Goal: Task Accomplishment & Management: Complete application form

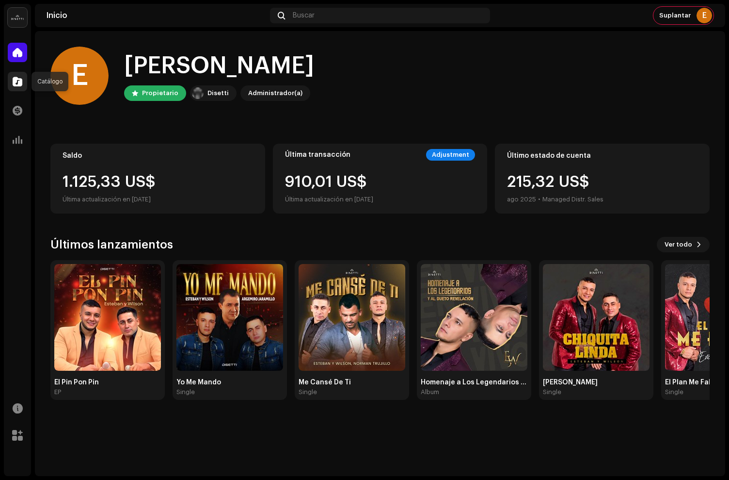
click at [20, 83] on span at bounding box center [18, 82] width 10 height 8
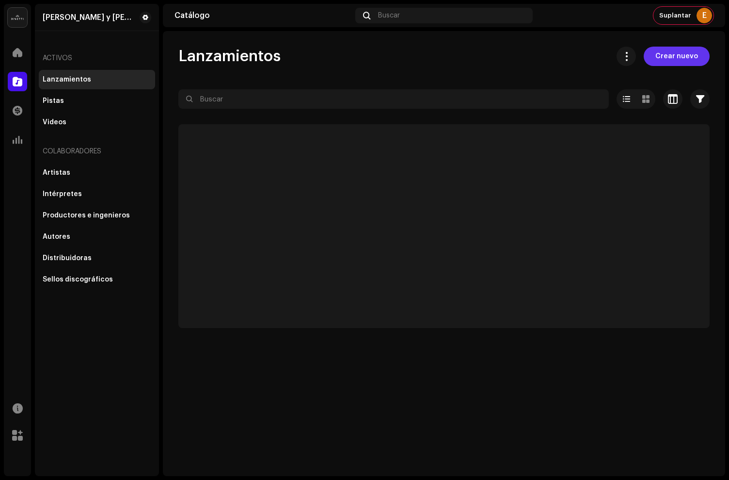
click at [687, 61] on span "Crear nuevo" at bounding box center [677, 56] width 43 height 19
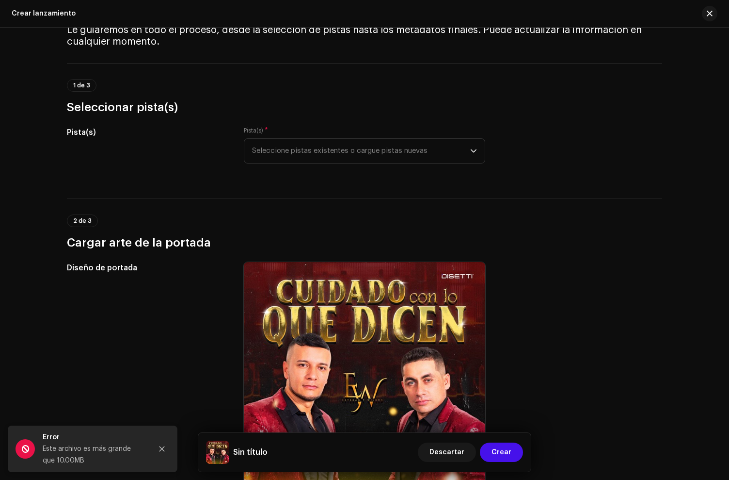
scroll to position [38, 0]
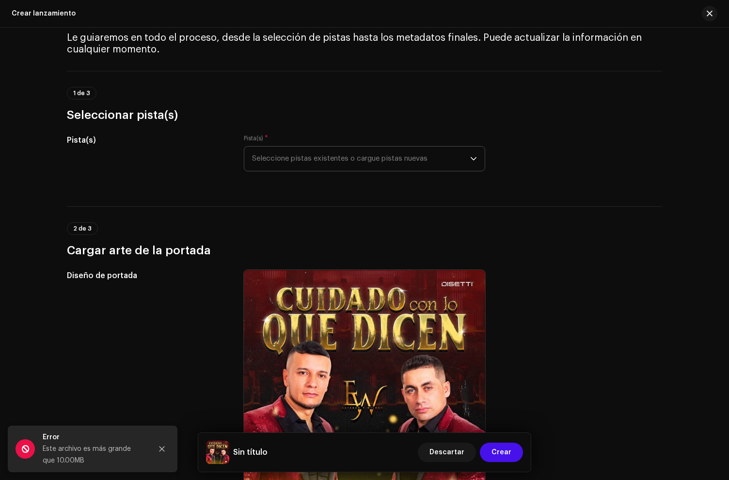
click at [347, 160] on span "Seleccione pistas existentes o cargue pistas nuevas" at bounding box center [361, 158] width 218 height 24
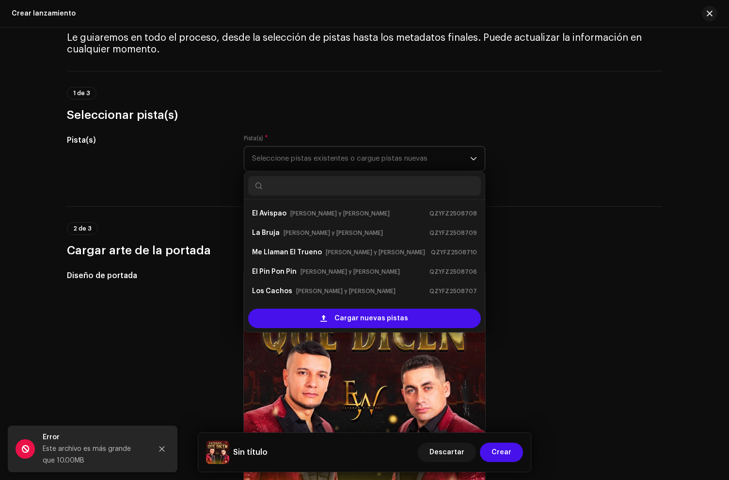
scroll to position [16, 0]
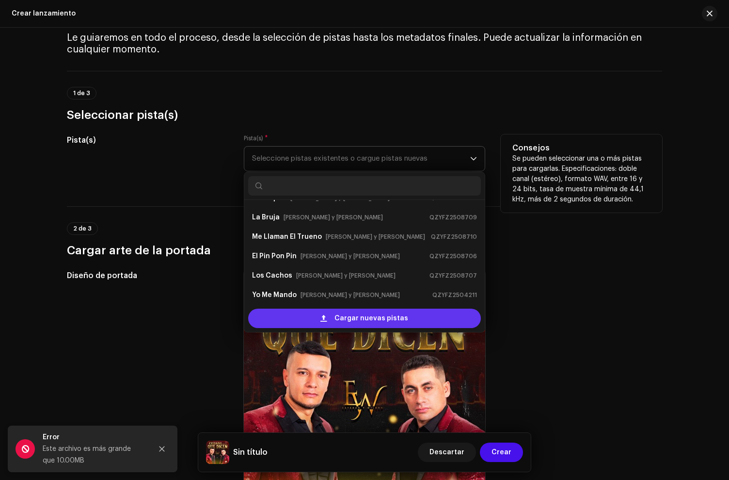
click at [353, 317] on span "Cargar nuevas pistas" at bounding box center [372, 317] width 74 height 19
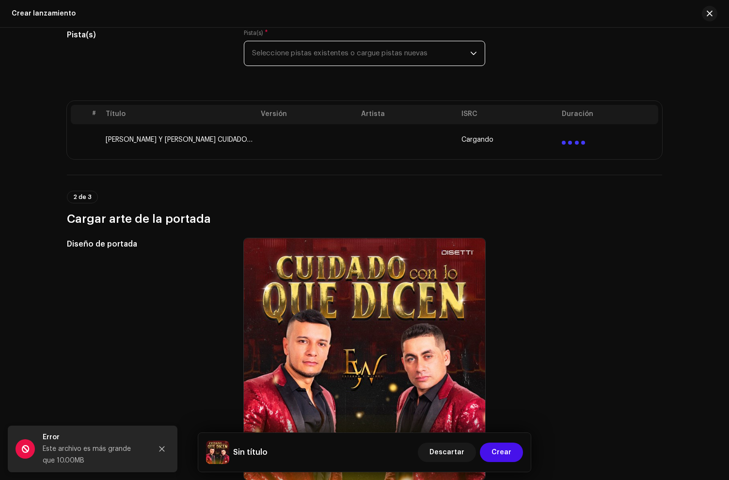
scroll to position [194, 0]
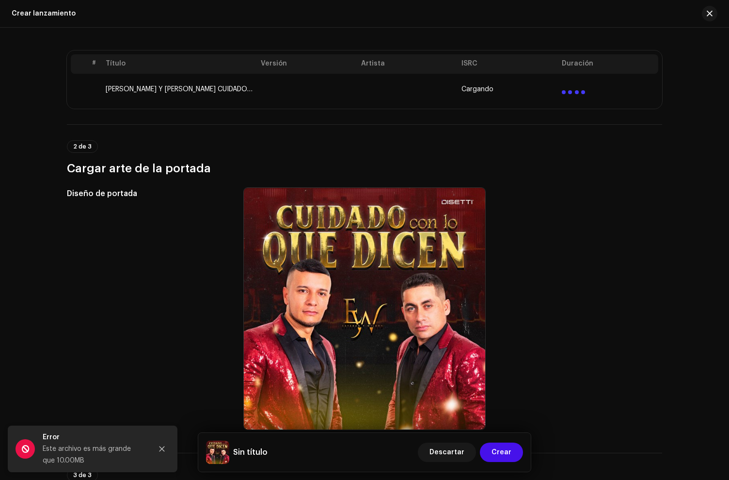
drag, startPoint x: 163, startPoint y: 448, endPoint x: 168, endPoint y: 444, distance: 6.6
click at [163, 448] on icon "Close" at bounding box center [162, 448] width 7 height 7
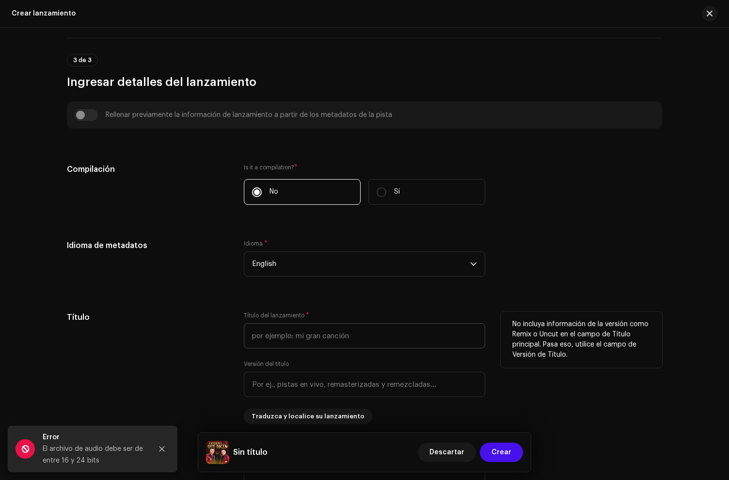
scroll to position [547, 0]
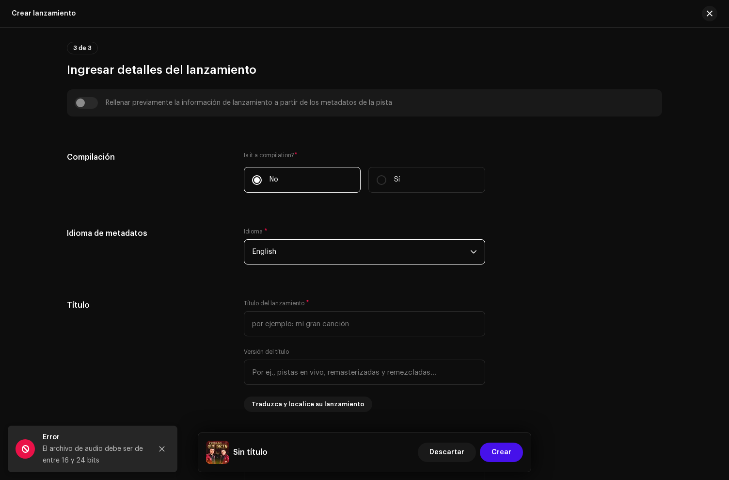
click at [281, 253] on span "English" at bounding box center [361, 252] width 218 height 24
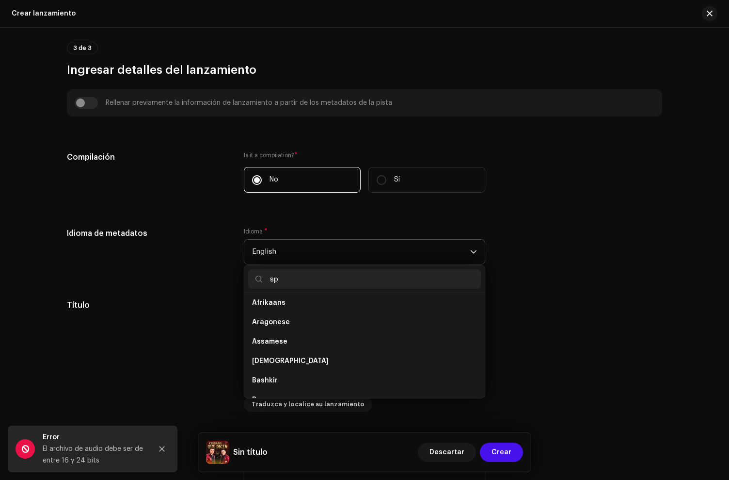
scroll to position [0, 0]
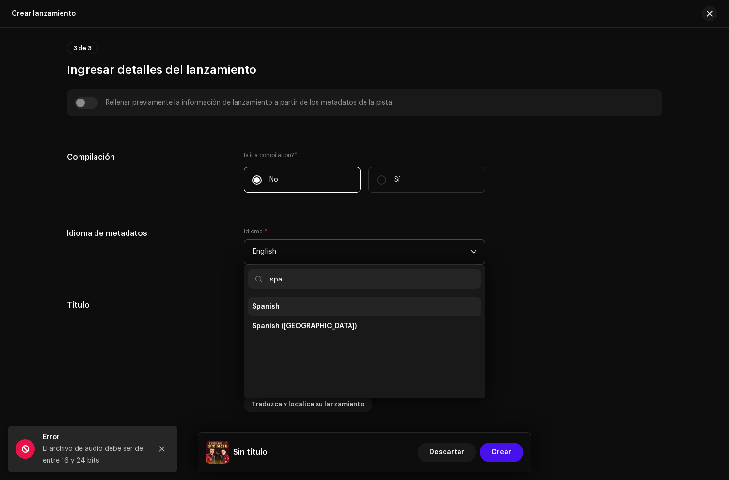
type input "spa"
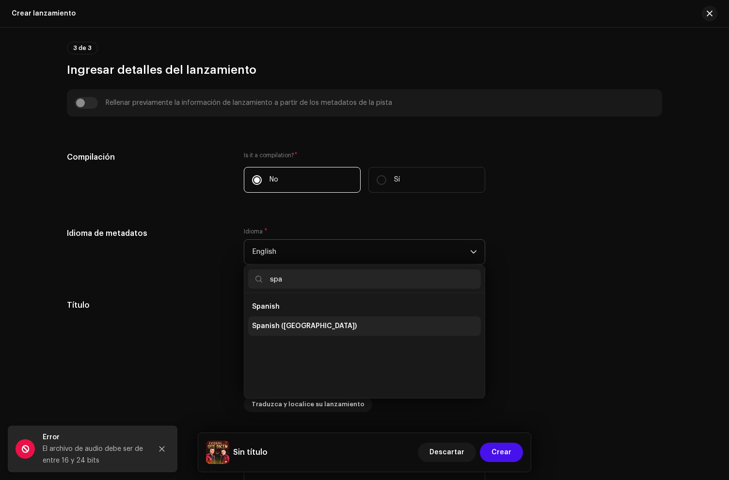
click at [272, 310] on span "Spanish" at bounding box center [266, 307] width 28 height 10
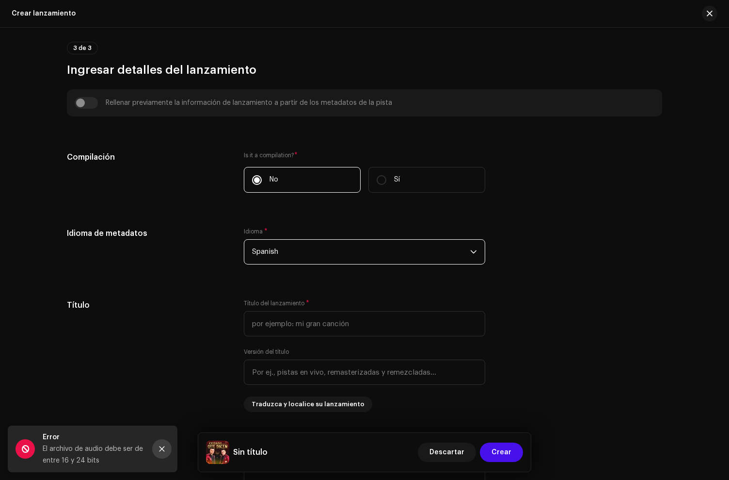
click at [164, 446] on icon "Close" at bounding box center [162, 448] width 7 height 7
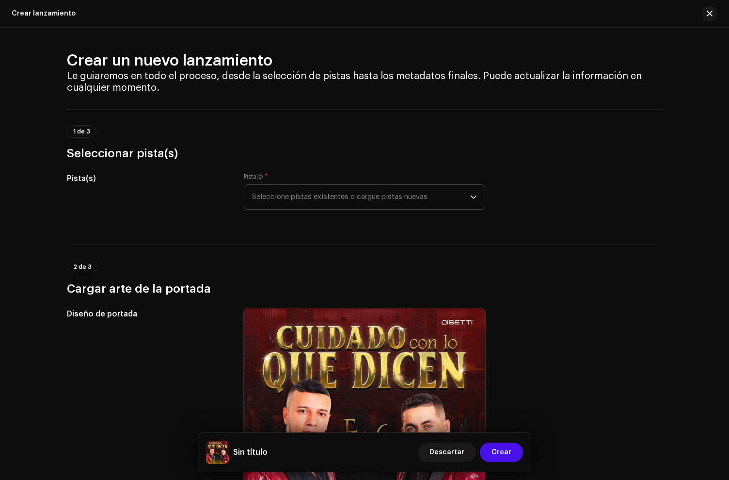
click at [395, 193] on span "Seleccione pistas existentes o cargue pistas nuevas" at bounding box center [361, 197] width 218 height 24
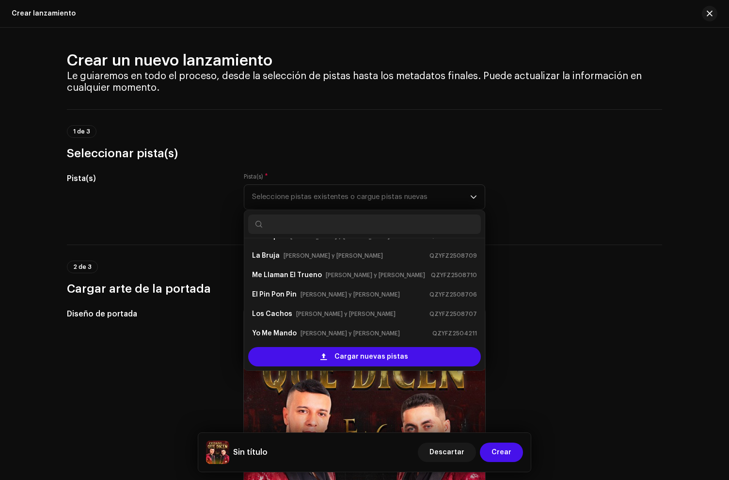
scroll to position [4, 0]
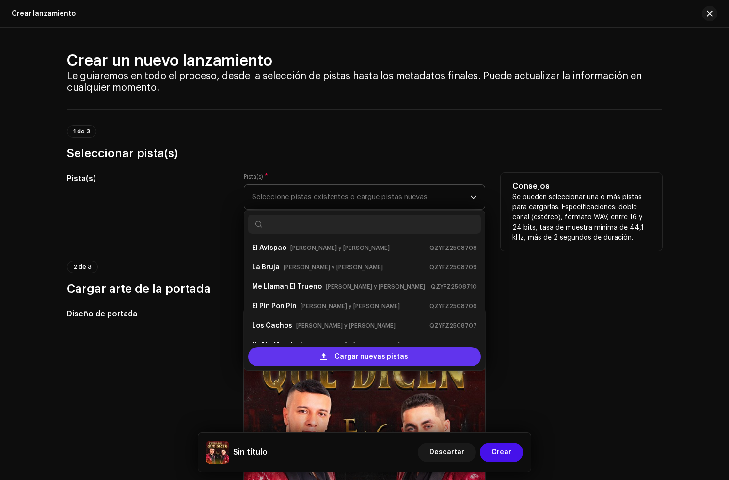
click at [338, 352] on span "Cargar nuevas pistas" at bounding box center [372, 356] width 74 height 19
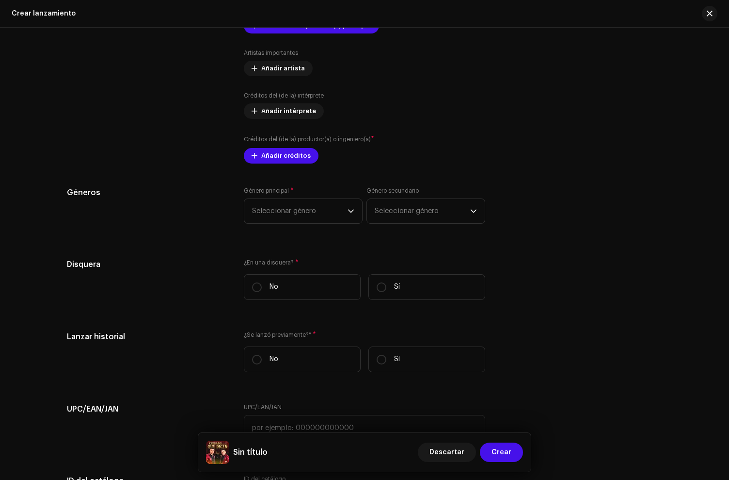
scroll to position [1186, 0]
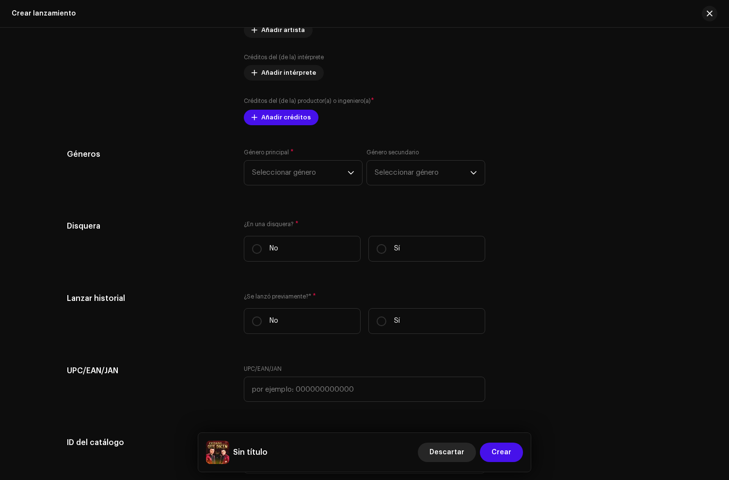
click at [447, 454] on span "Descartar" at bounding box center [447, 451] width 35 height 19
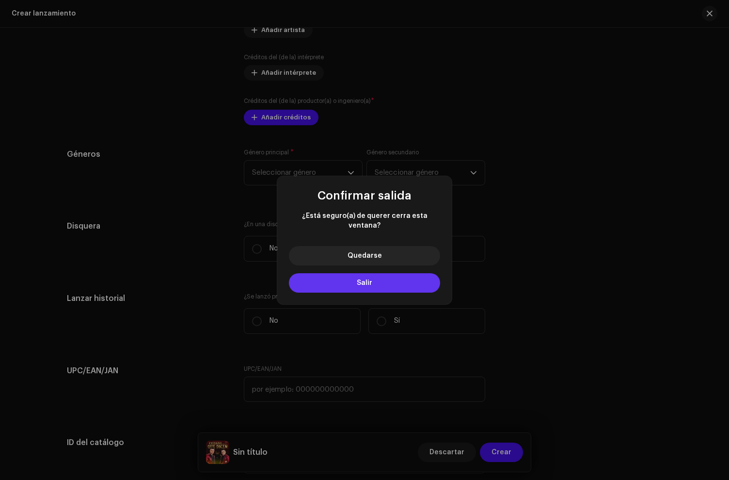
click at [406, 280] on button "Salir" at bounding box center [364, 282] width 151 height 19
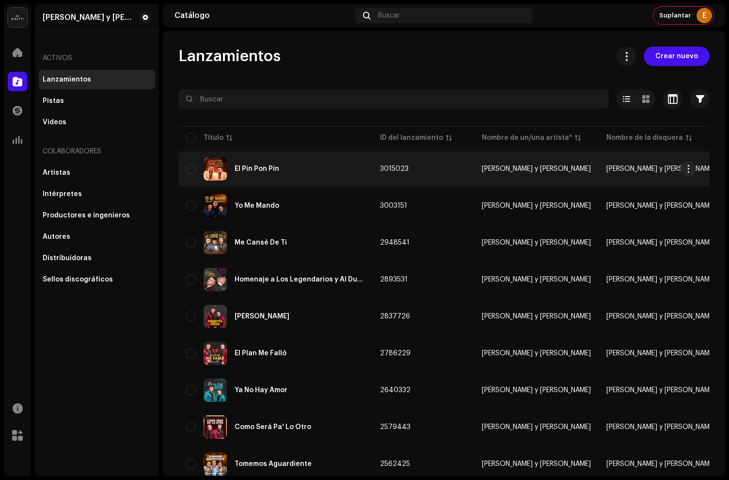
click at [283, 169] on div "El Pin Pon Pin" at bounding box center [275, 168] width 178 height 23
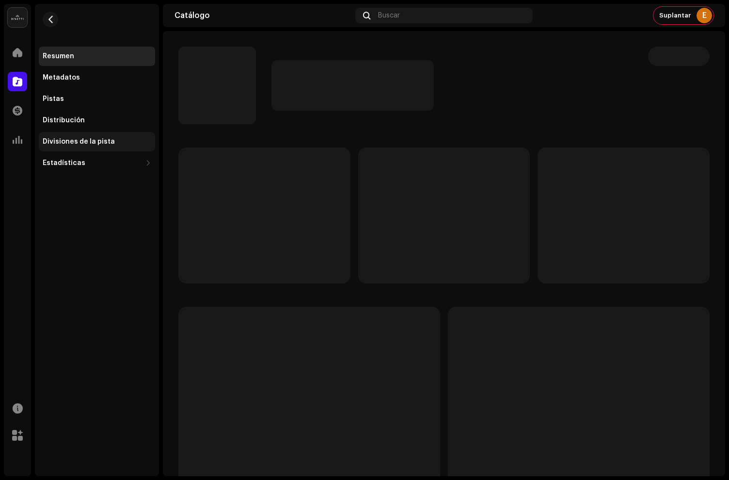
click at [93, 139] on div "Divisiones de la pista" at bounding box center [79, 142] width 72 height 8
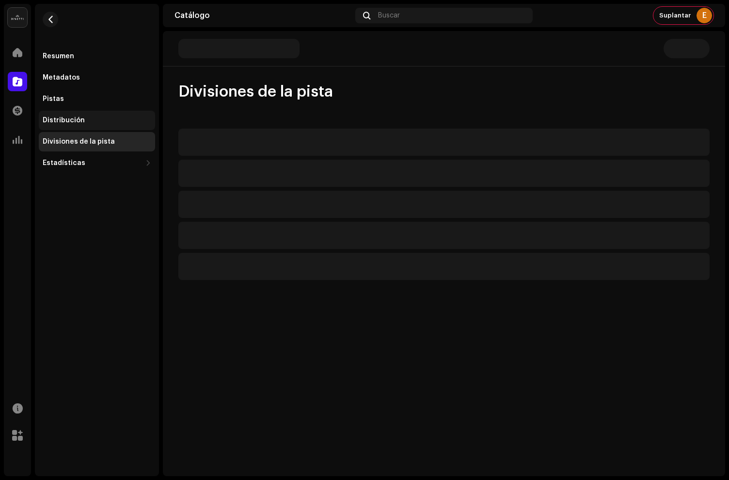
click at [91, 121] on div "Distribución" at bounding box center [97, 120] width 109 height 8
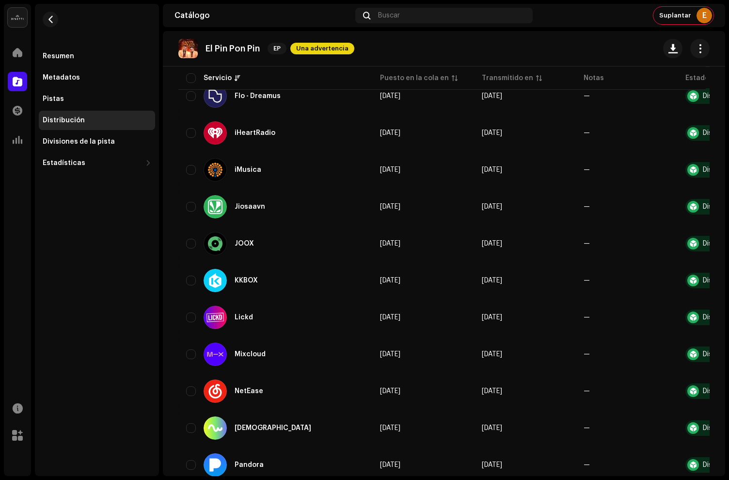
scroll to position [477, 0]
click at [52, 21] on span "button" at bounding box center [50, 20] width 7 height 8
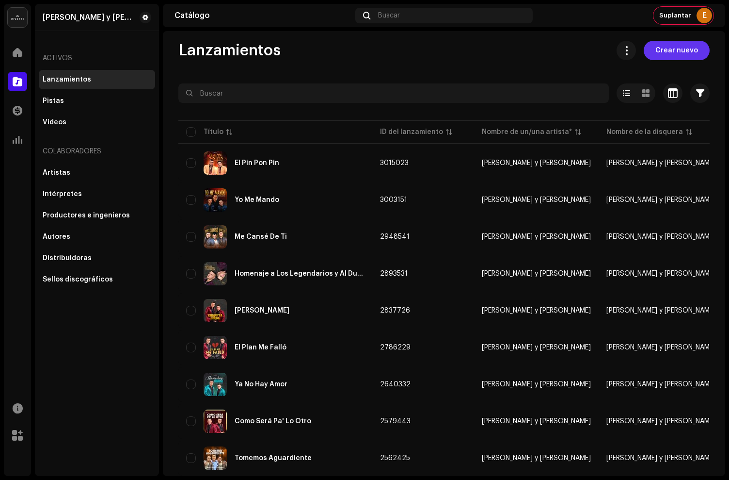
scroll to position [3, 0]
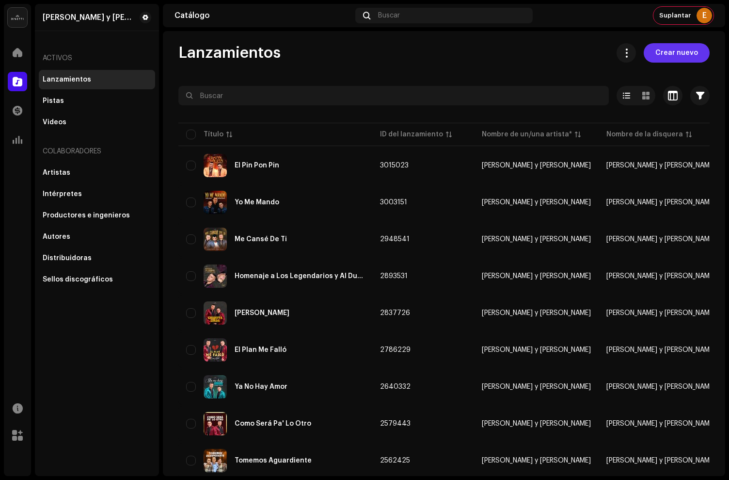
click at [671, 56] on span "Crear nuevo" at bounding box center [677, 52] width 43 height 19
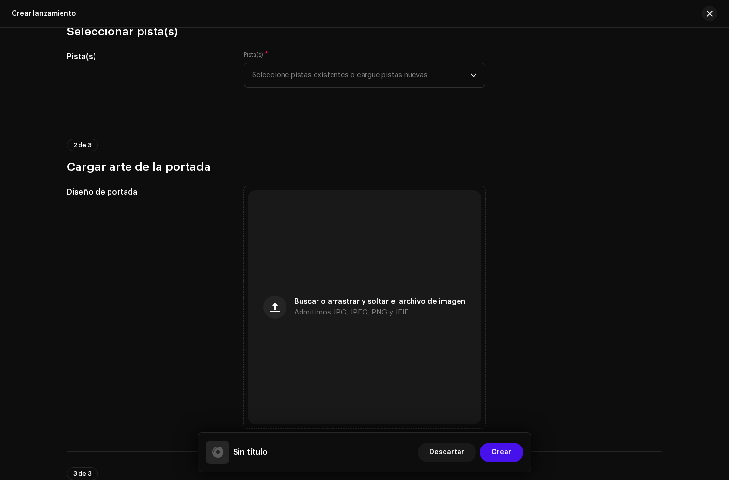
scroll to position [125, 0]
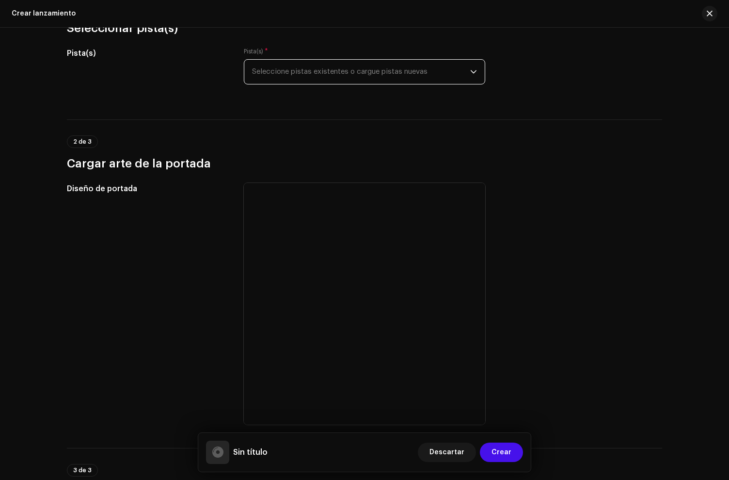
click at [351, 72] on span "Seleccione pistas existentes o cargue pistas nuevas" at bounding box center [361, 72] width 218 height 24
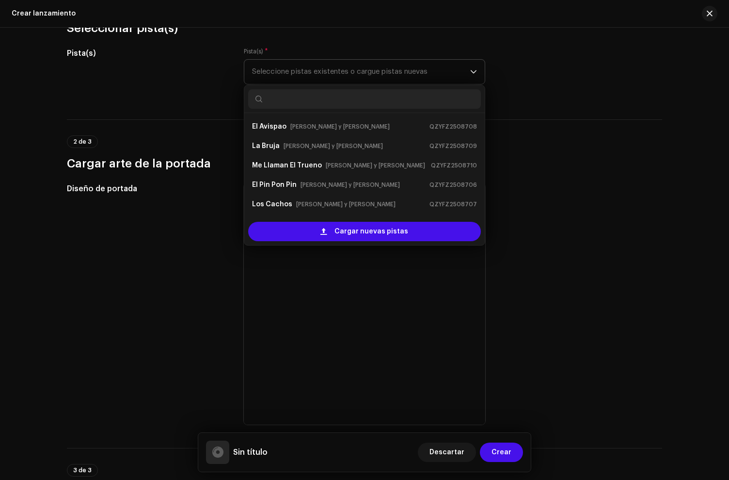
scroll to position [16, 0]
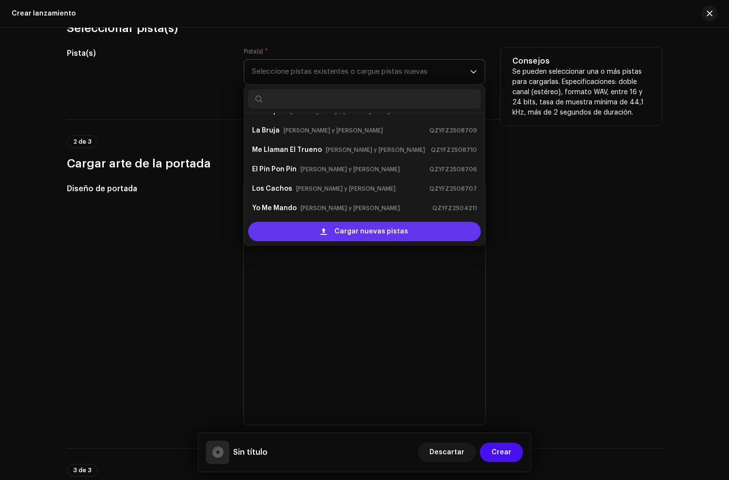
click at [326, 228] on span at bounding box center [324, 231] width 6 height 8
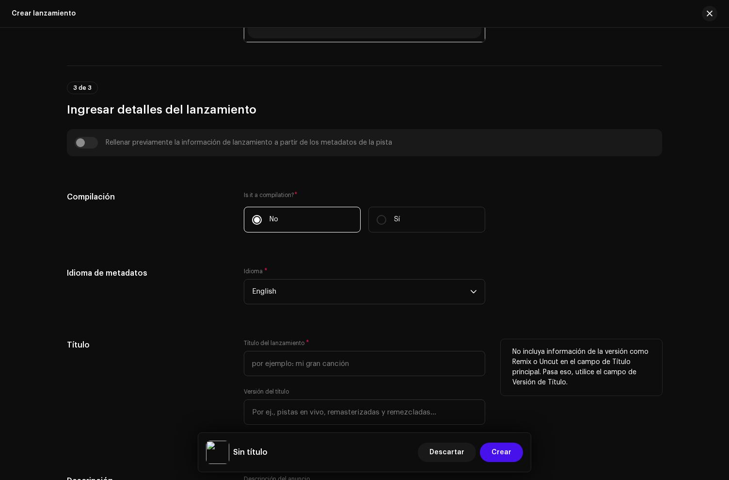
scroll to position [624, 0]
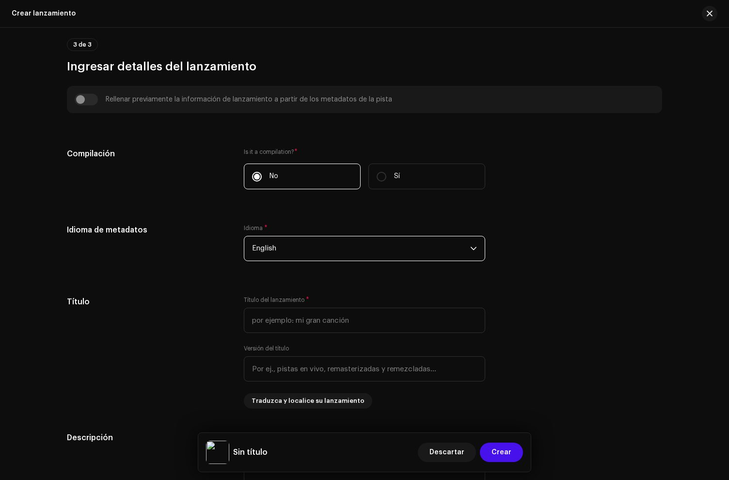
click at [322, 255] on span "English" at bounding box center [361, 248] width 218 height 24
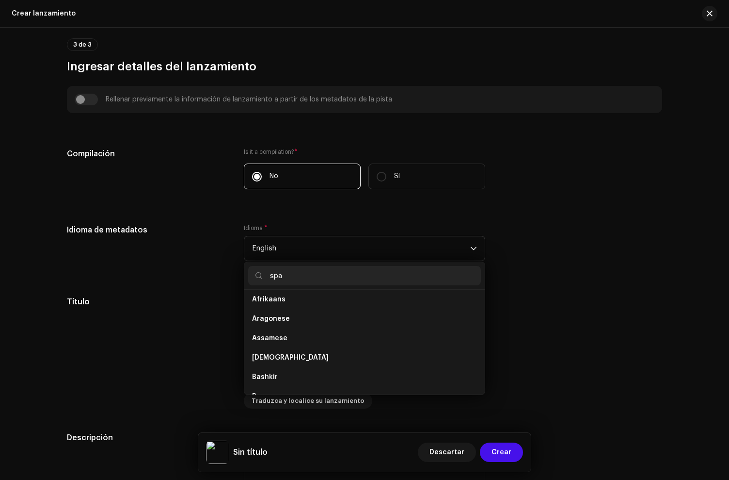
scroll to position [0, 0]
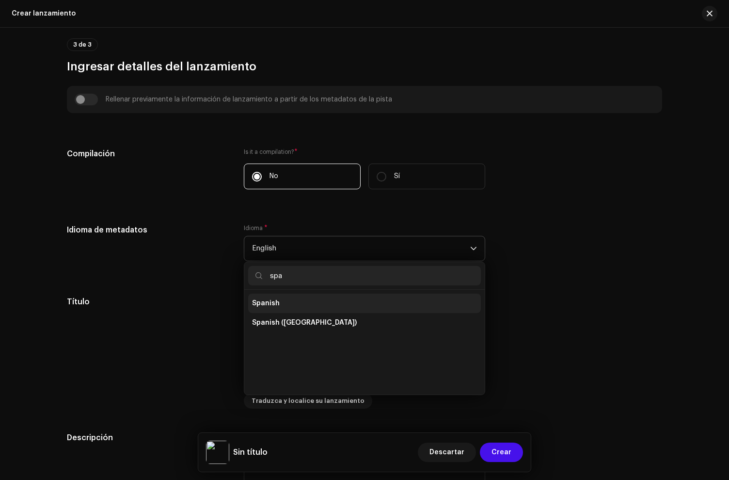
type input "spa"
click at [273, 299] on span "Spanish" at bounding box center [266, 303] width 28 height 10
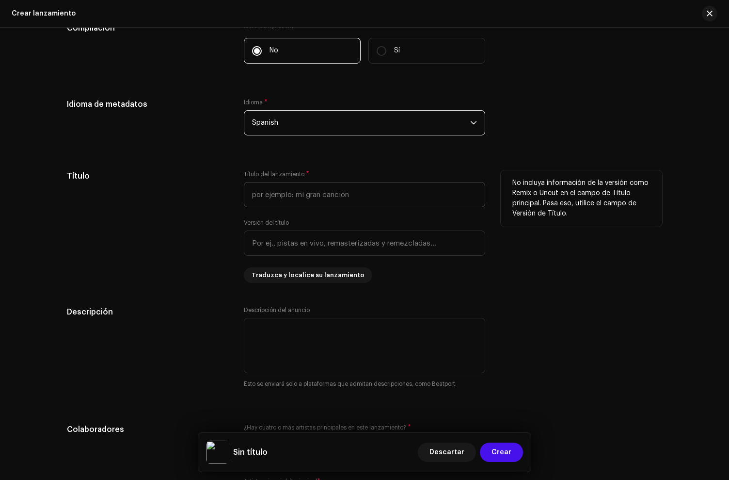
click at [293, 181] on div "Título del lanzamiento *" at bounding box center [365, 188] width 242 height 37
click at [282, 195] on input "text" at bounding box center [365, 194] width 242 height 25
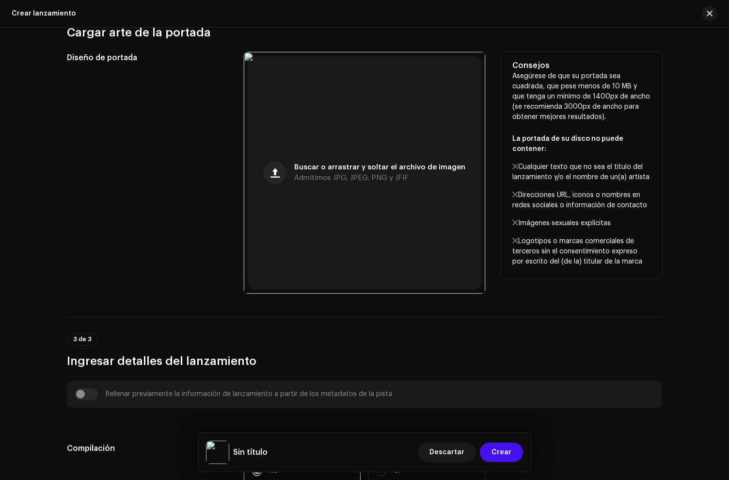
scroll to position [612, 0]
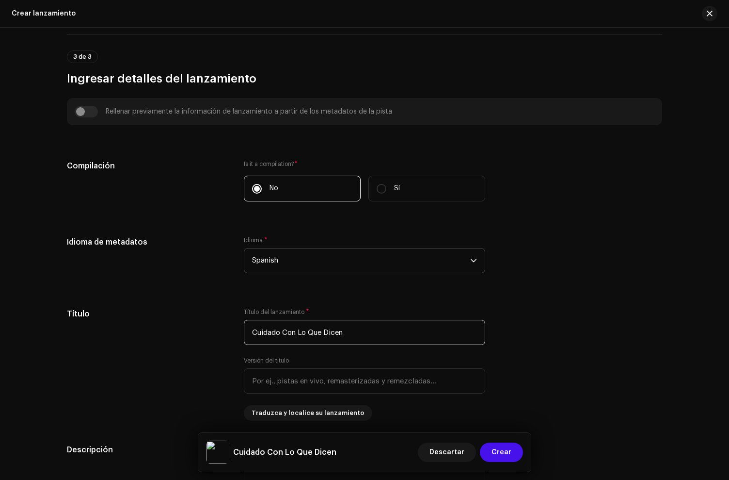
type input "Cuidado Con Lo Que Dicen"
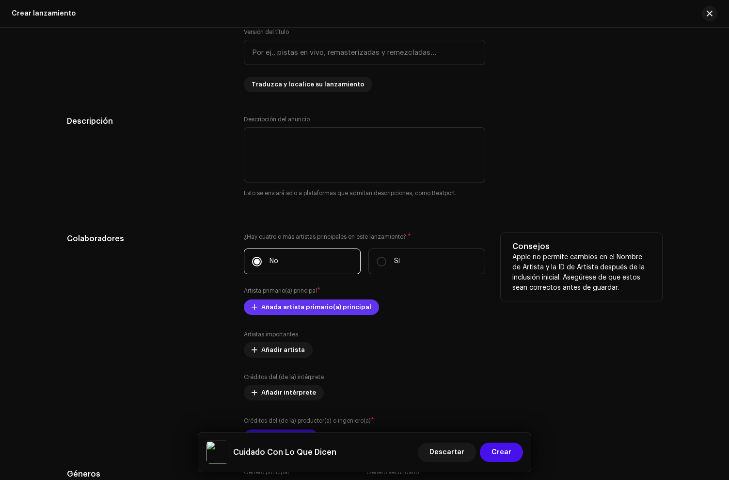
scroll to position [946, 0]
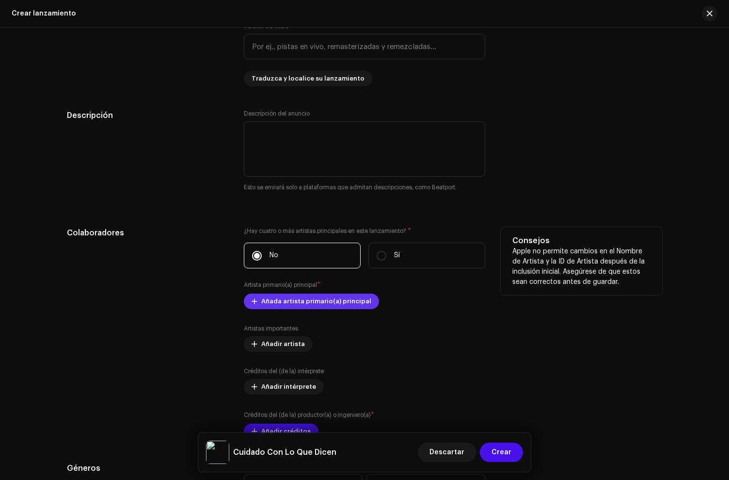
click at [271, 298] on span "Añada artista primario(a) principal" at bounding box center [316, 300] width 110 height 19
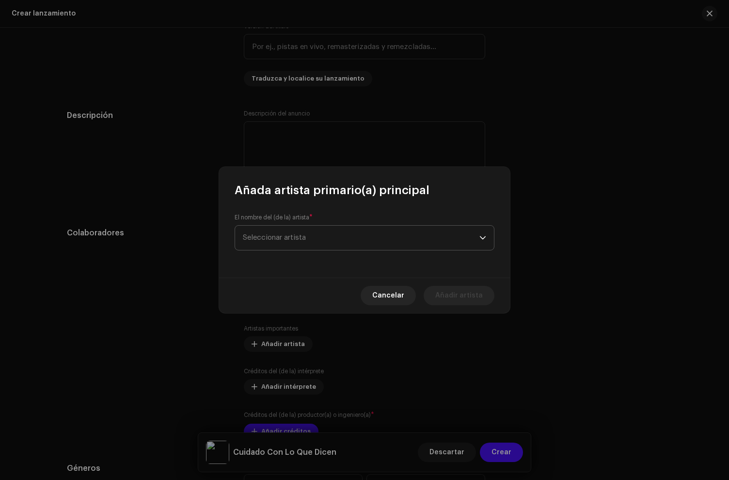
click at [271, 237] on span "Seleccionar artista" at bounding box center [274, 237] width 63 height 7
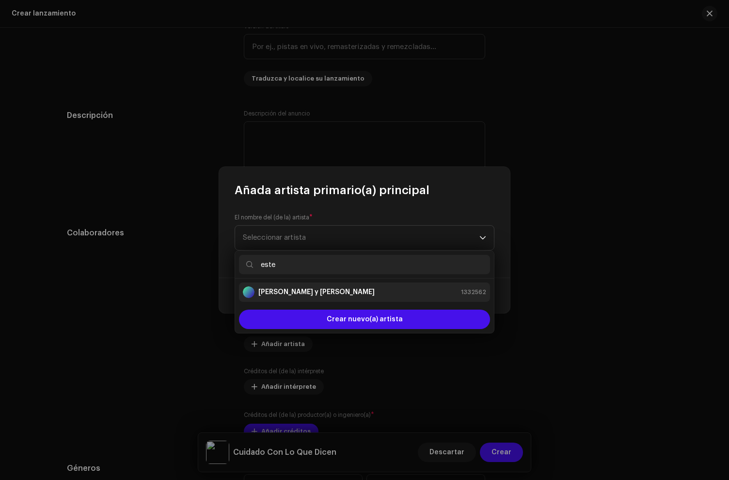
type input "este"
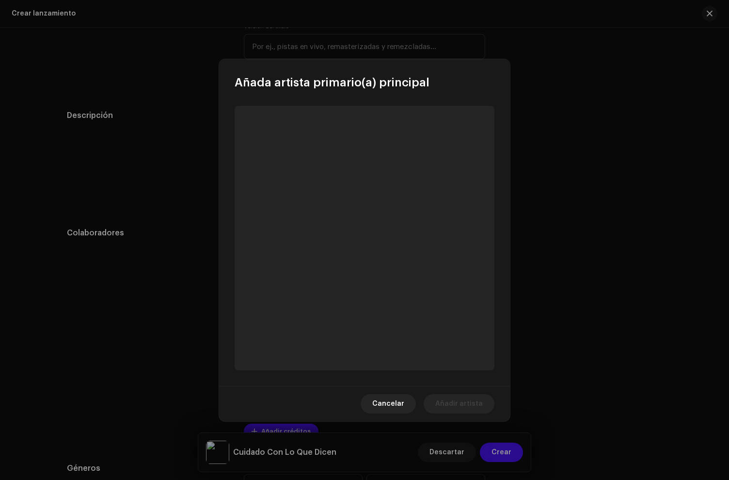
scroll to position [985, 0]
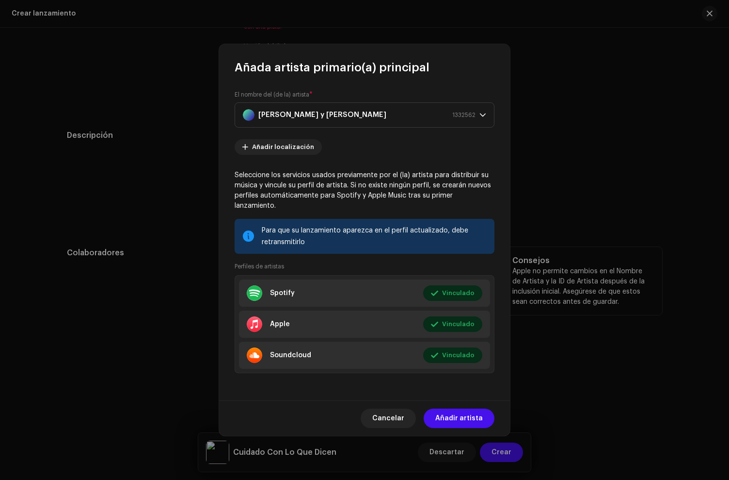
drag, startPoint x: 456, startPoint y: 411, endPoint x: 451, endPoint y: 408, distance: 6.5
click at [456, 411] on span "Añadir artista" at bounding box center [459, 417] width 48 height 19
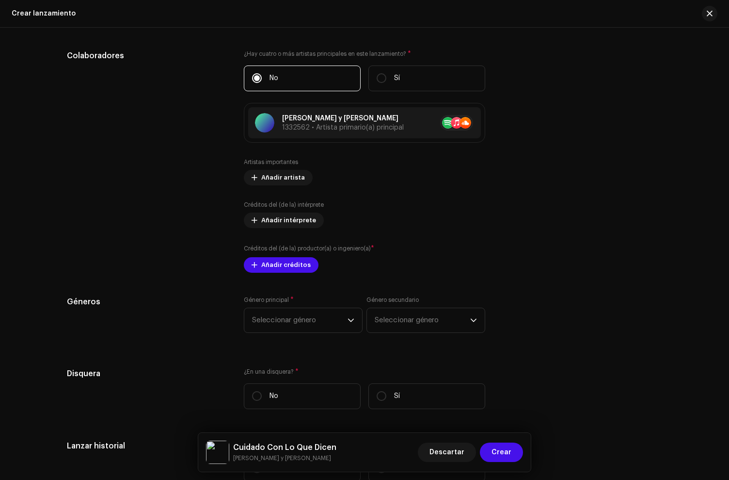
scroll to position [1248, 0]
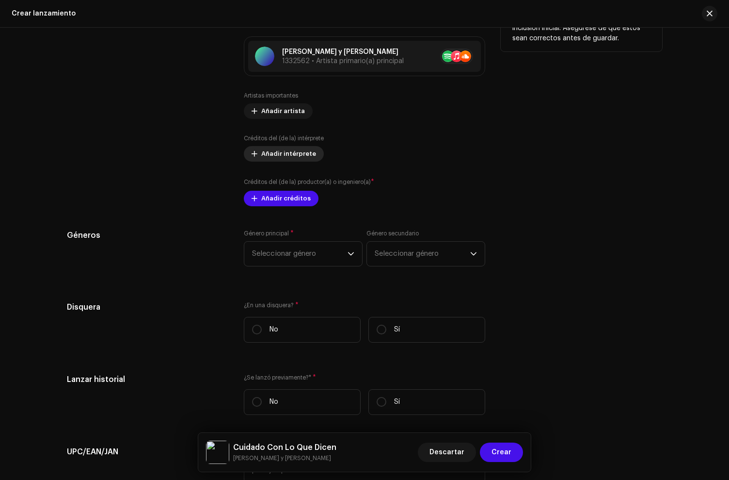
click at [279, 150] on span "Añadir intérprete" at bounding box center [288, 153] width 55 height 19
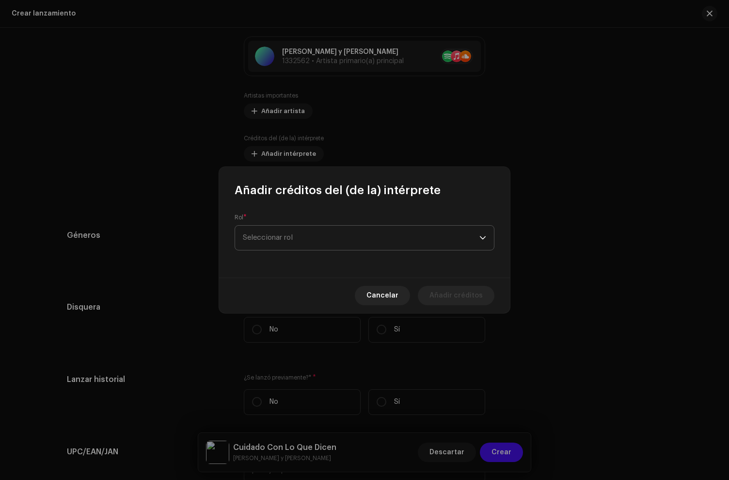
click at [278, 240] on span "Seleccionar rol" at bounding box center [361, 238] width 237 height 24
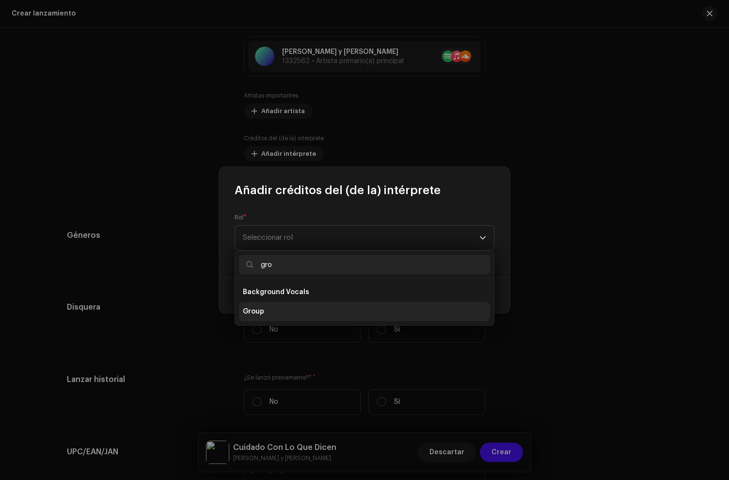
type input "gro"
click at [271, 312] on li "Group" at bounding box center [364, 311] width 251 height 19
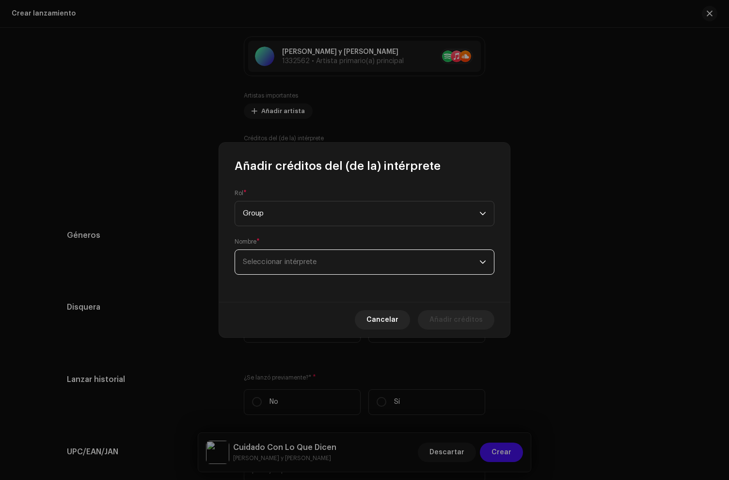
click at [285, 258] on span "Seleccionar intérprete" at bounding box center [280, 261] width 74 height 7
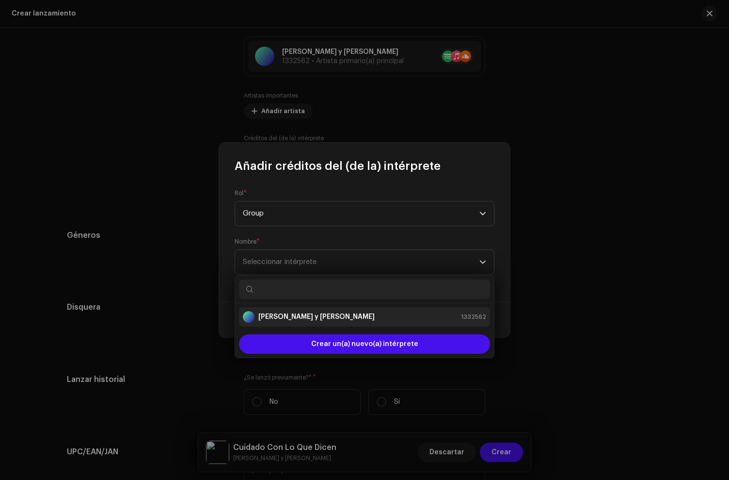
click at [293, 322] on li "[PERSON_NAME] y [PERSON_NAME] 1332562" at bounding box center [364, 316] width 251 height 19
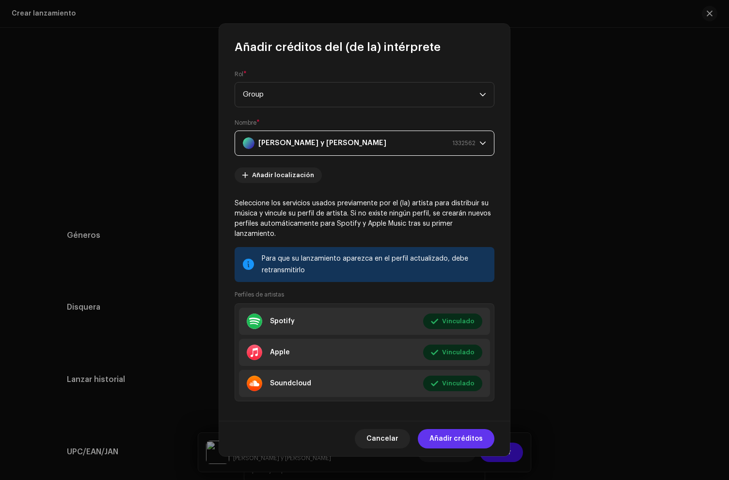
click at [462, 441] on span "Añadir créditos" at bounding box center [456, 438] width 53 height 19
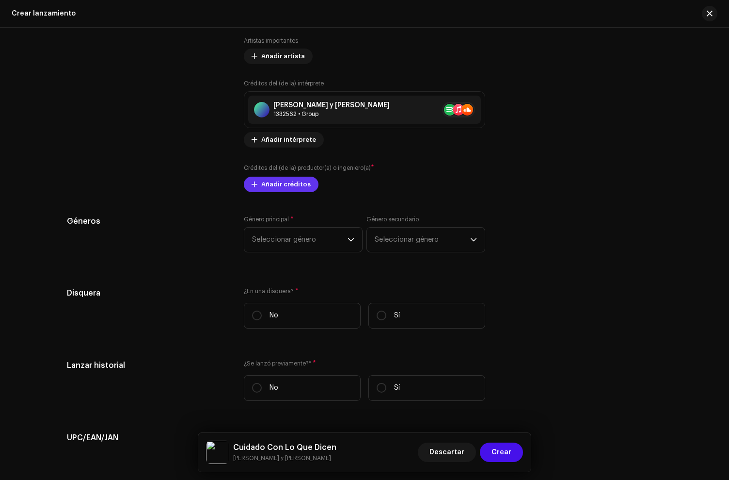
scroll to position [1304, 0]
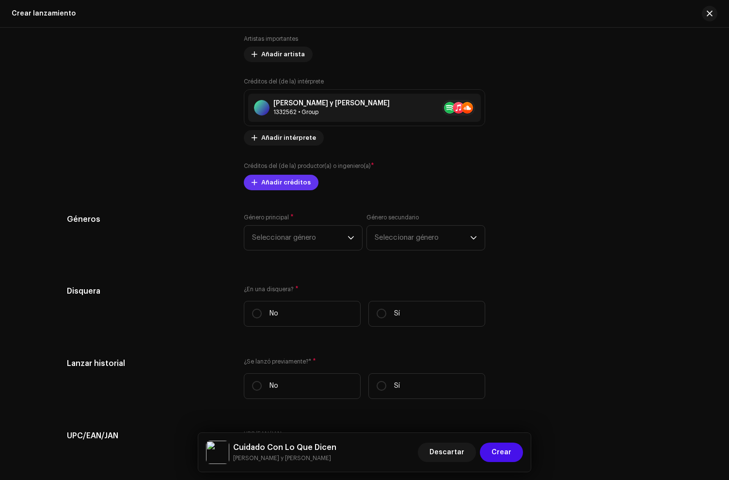
click at [278, 183] on span "Añadir créditos" at bounding box center [285, 182] width 49 height 19
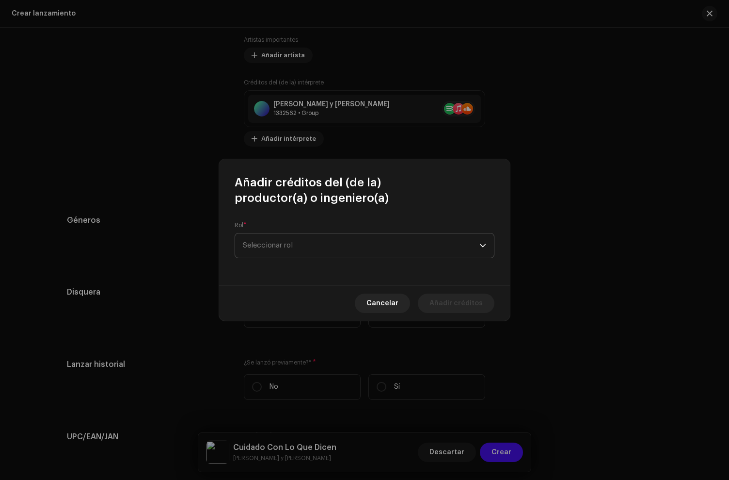
click at [286, 256] on span "Seleccionar rol" at bounding box center [361, 245] width 237 height 24
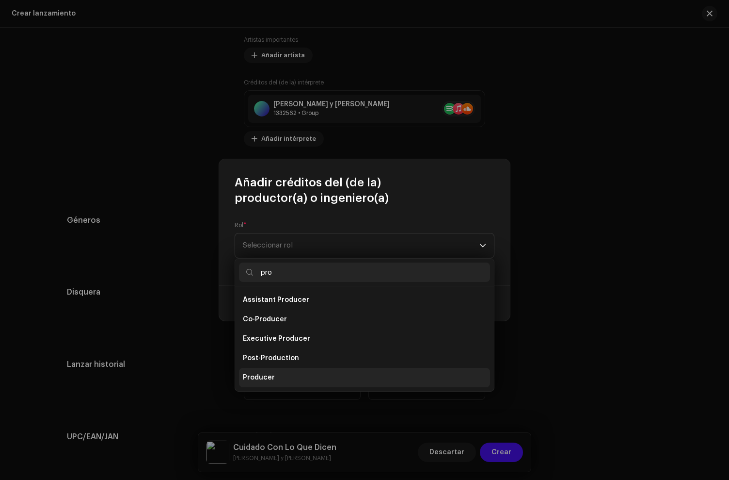
type input "pro"
click at [266, 381] on span "Producer" at bounding box center [259, 377] width 32 height 10
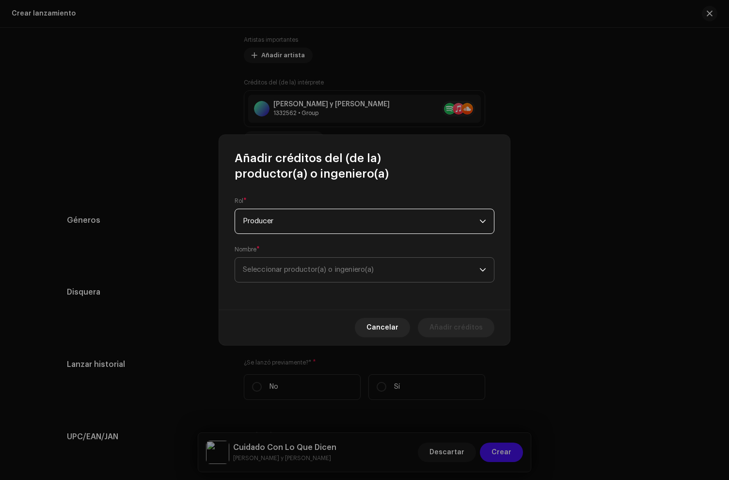
click at [300, 280] on span "Seleccionar productor(a) o ingeniero(a)" at bounding box center [361, 270] width 237 height 24
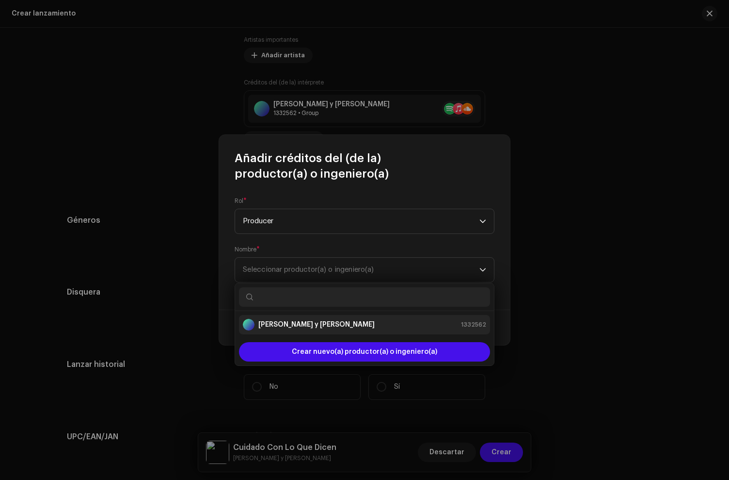
click at [290, 322] on strong "[PERSON_NAME] y [PERSON_NAME]" at bounding box center [316, 325] width 116 height 10
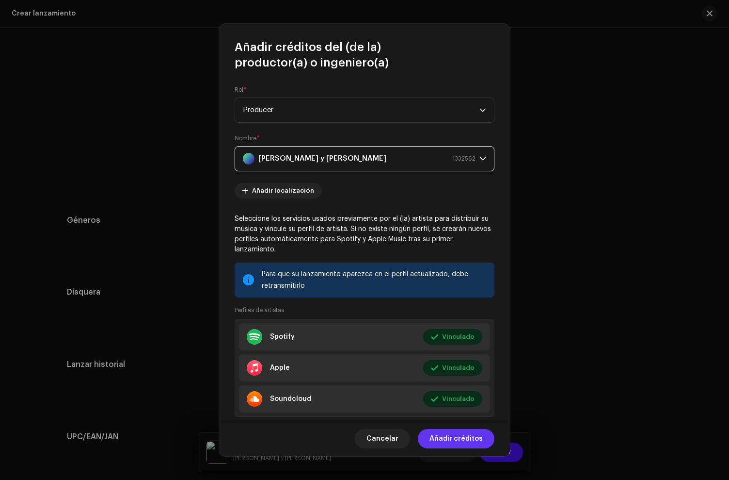
click at [467, 447] on span "Añadir créditos" at bounding box center [456, 438] width 53 height 19
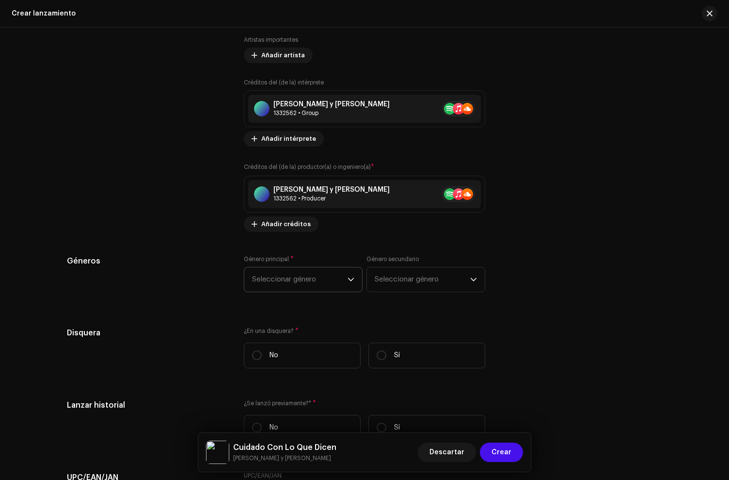
click at [297, 281] on span "Seleccionar género" at bounding box center [300, 279] width 96 height 24
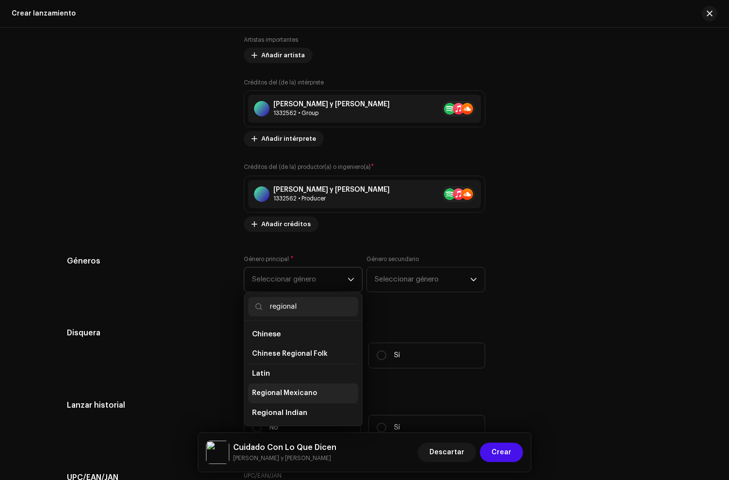
type input "regional"
click at [298, 386] on li "Regional Mexicano" at bounding box center [303, 392] width 110 height 19
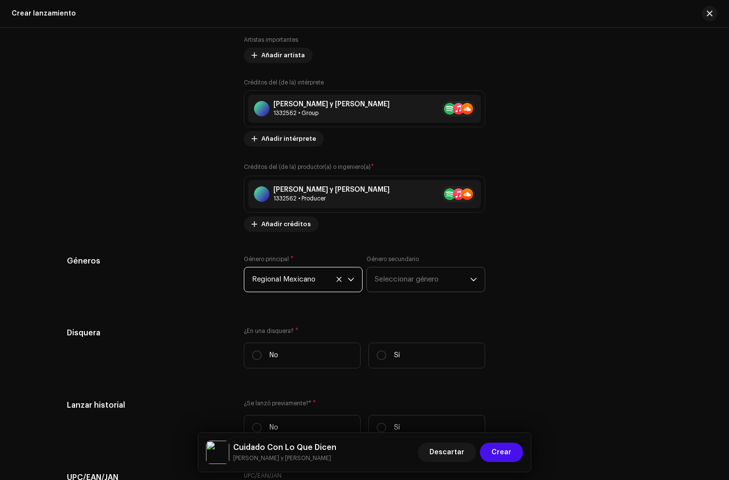
click at [391, 290] on span "Seleccionar género" at bounding box center [423, 279] width 96 height 24
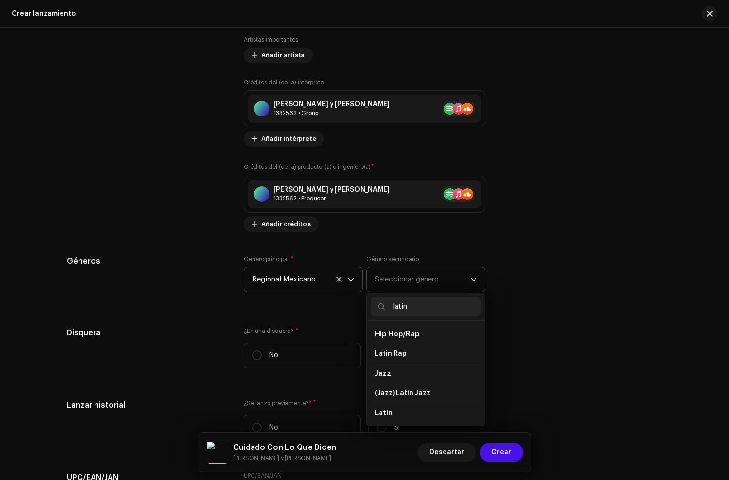
scroll to position [33, 0]
type input "latin"
click at [397, 398] on li "Latin" at bounding box center [426, 398] width 110 height 19
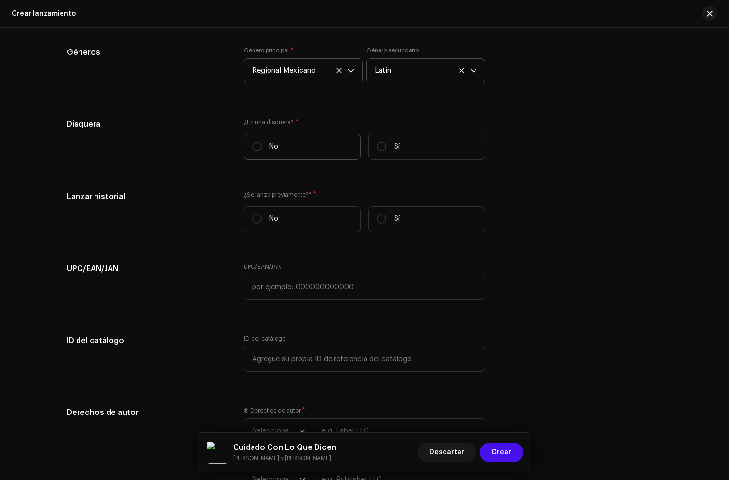
click at [279, 152] on label "No" at bounding box center [302, 147] width 117 height 26
click at [262, 151] on input "No" at bounding box center [257, 147] width 10 height 10
radio input "true"
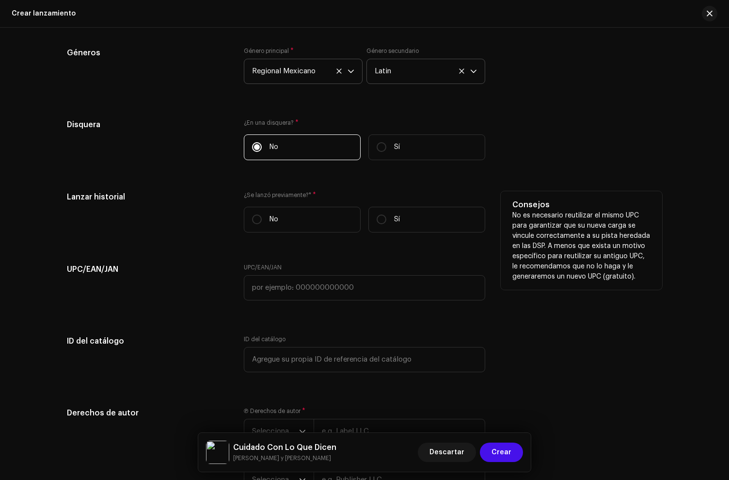
drag, startPoint x: 308, startPoint y: 219, endPoint x: 306, endPoint y: 235, distance: 16.1
click at [308, 219] on label "No" at bounding box center [302, 220] width 117 height 26
click at [262, 219] on input "No" at bounding box center [257, 219] width 10 height 10
radio input "true"
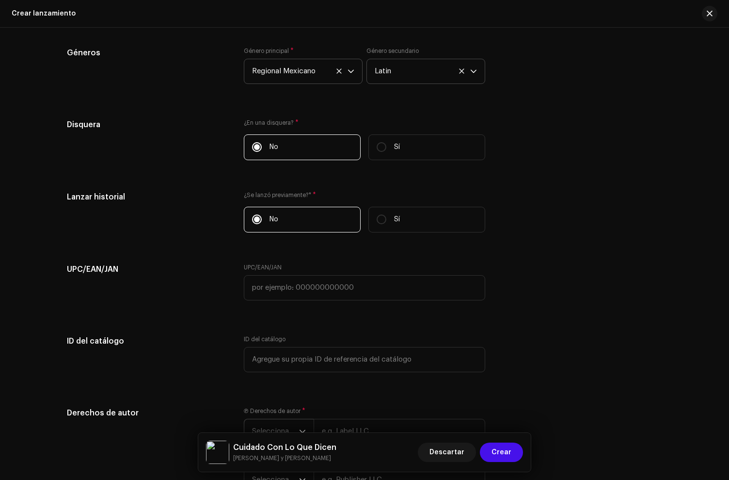
scroll to position [1632, 0]
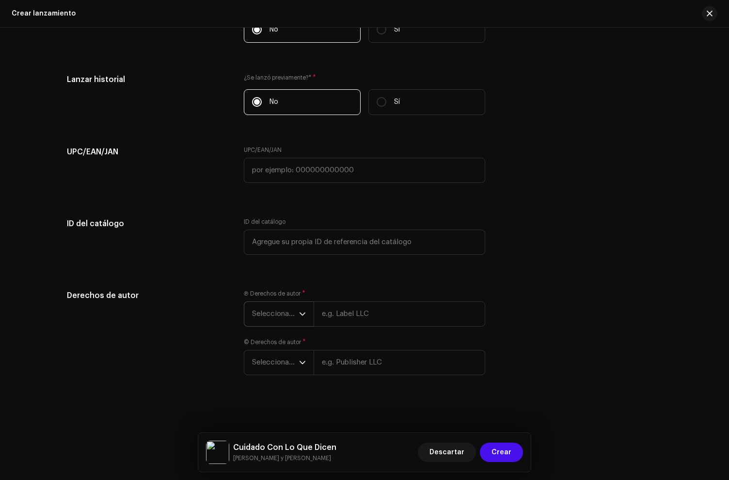
click at [284, 313] on span "Seleccionar año" at bounding box center [275, 314] width 47 height 24
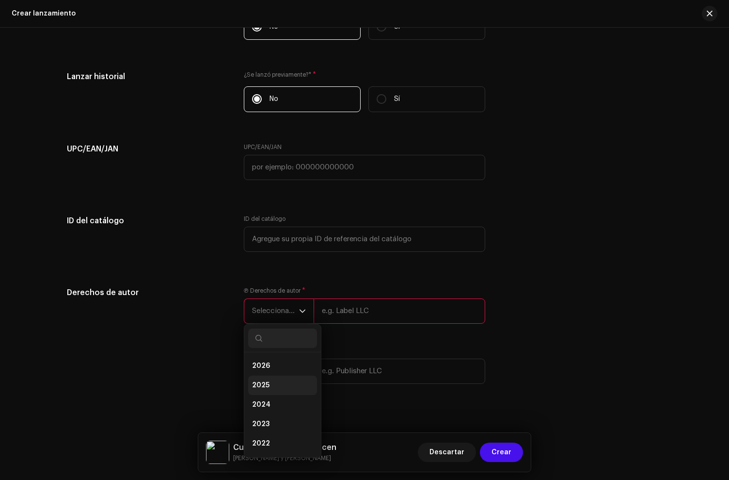
click at [274, 381] on li "2025" at bounding box center [282, 384] width 69 height 19
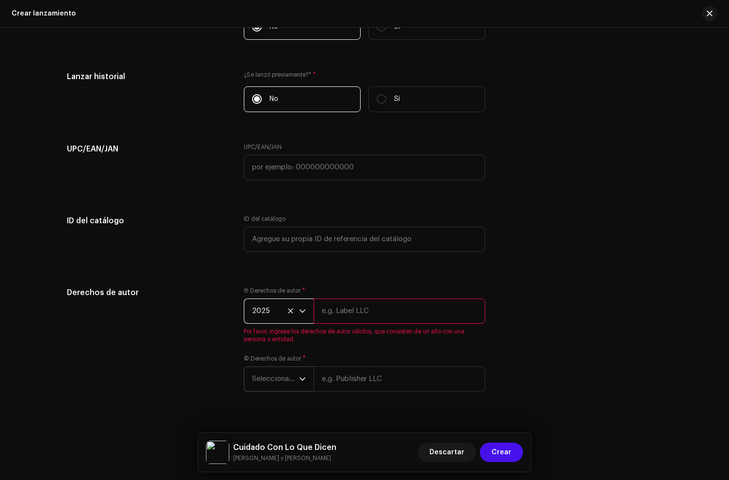
click at [277, 387] on span "Seleccionar año" at bounding box center [275, 379] width 47 height 24
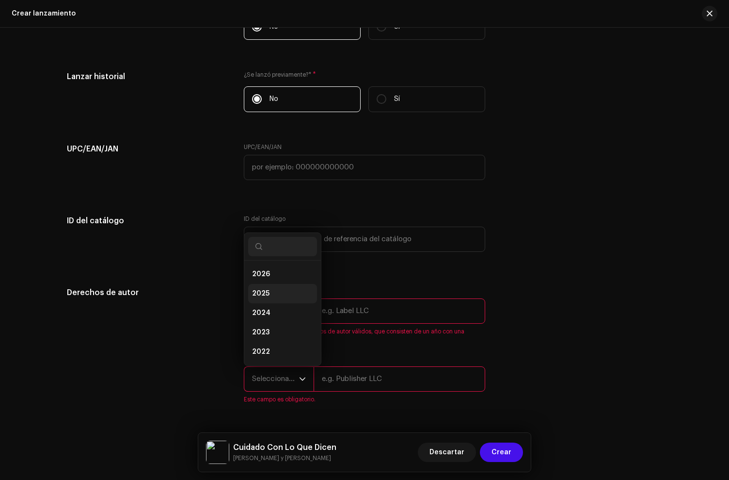
scroll to position [16, 0]
click at [267, 278] on li "2025" at bounding box center [282, 277] width 69 height 19
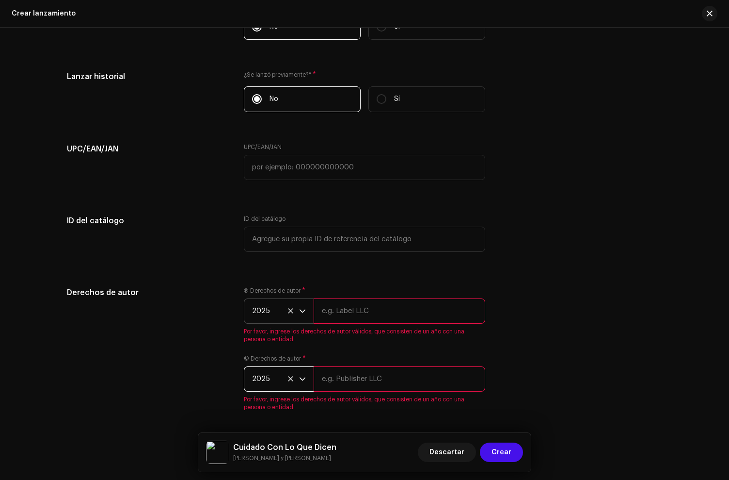
click at [386, 315] on input "text" at bounding box center [400, 310] width 172 height 25
type input "E"
click at [363, 318] on input "text" at bounding box center [400, 310] width 172 height 25
paste input "[PERSON_NAME] y [PERSON_NAME], under exclusive license to [PERSON_NAME] Music L…"
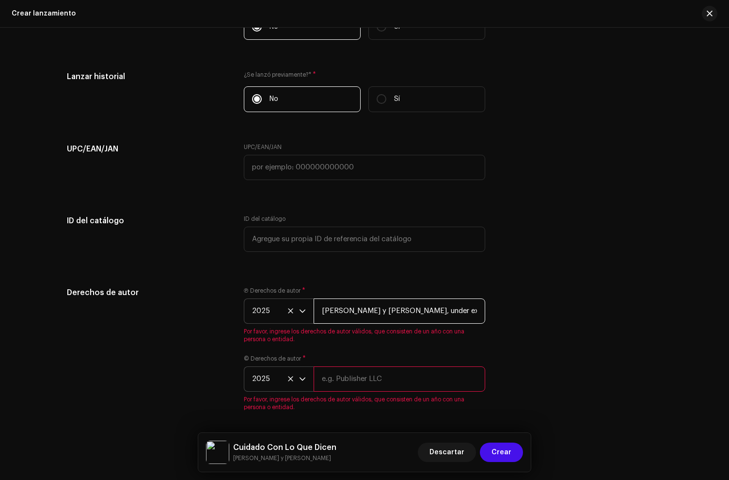
scroll to position [0, 54]
type input "[PERSON_NAME] y [PERSON_NAME], under exclusive license to [PERSON_NAME] Music L…"
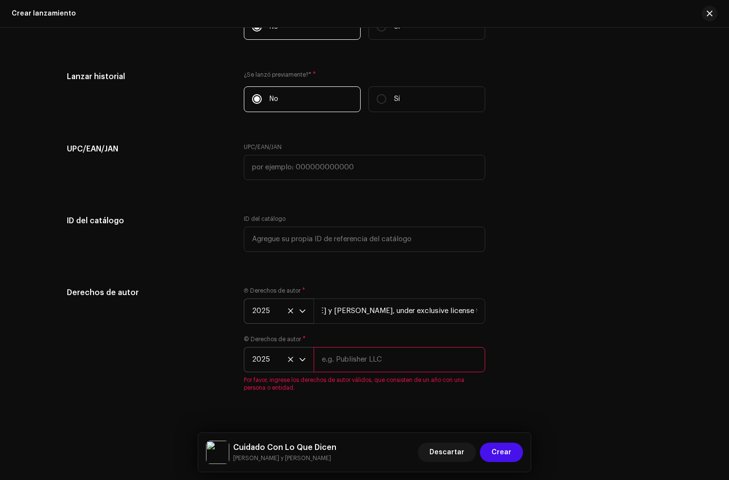
click at [351, 382] on div "© Derechos de autor * 2025 Por favor, ingrese los derechos de autor válidos, qu…" at bounding box center [365, 363] width 242 height 56
drag, startPoint x: 348, startPoint y: 360, endPoint x: 346, endPoint y: 348, distance: 12.8
click at [348, 360] on input "text" at bounding box center [400, 359] width 172 height 25
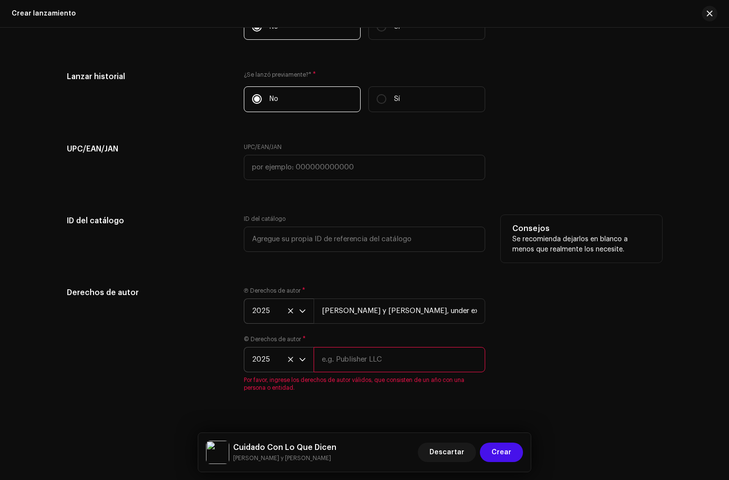
paste input "[PERSON_NAME] y [PERSON_NAME], under exclusive license to [PERSON_NAME] Music L…"
type input "[PERSON_NAME] y [PERSON_NAME], under exclusive license to [PERSON_NAME] Music L…"
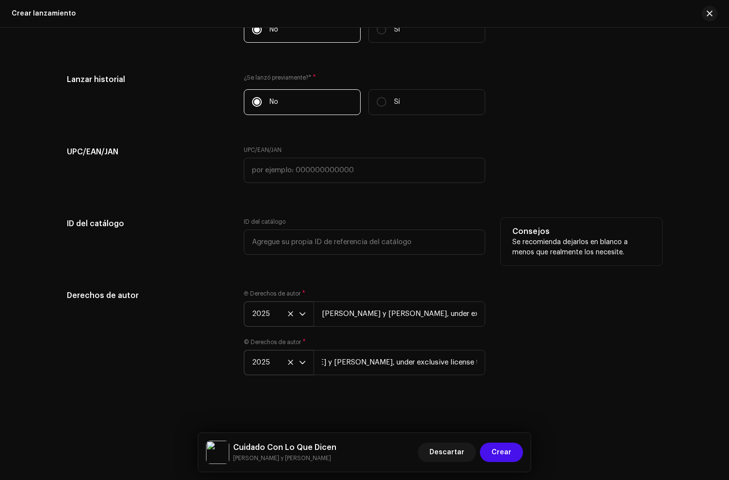
scroll to position [0, 0]
click at [341, 256] on div "ID del catálogo" at bounding box center [365, 242] width 242 height 48
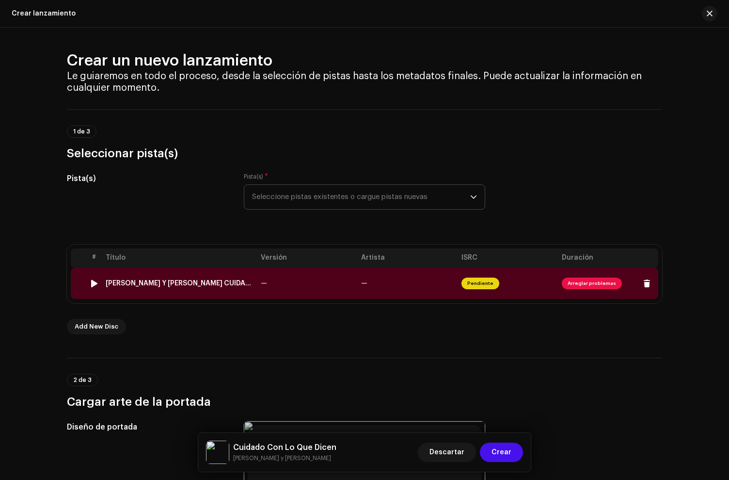
click at [223, 293] on td "[PERSON_NAME] Y [PERSON_NAME] CUIDADO CON LO QUE DICEN (1).wav" at bounding box center [179, 283] width 155 height 31
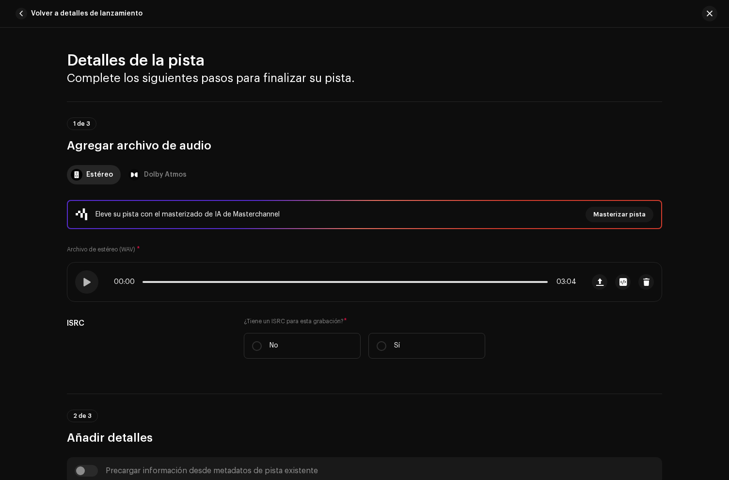
scroll to position [292, 0]
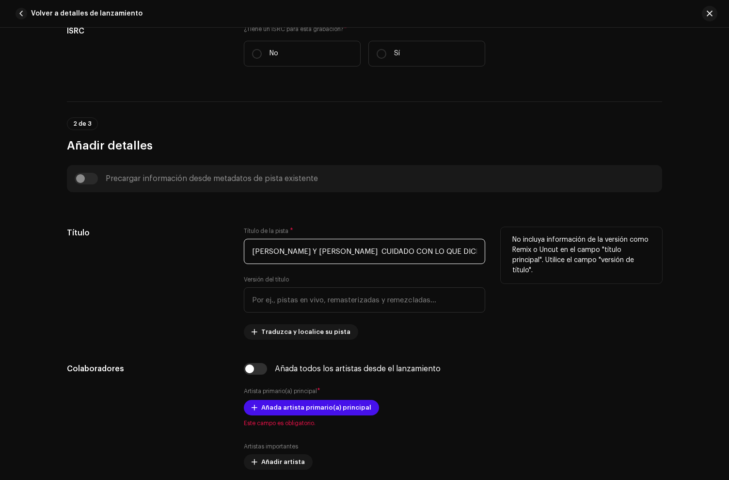
drag, startPoint x: 467, startPoint y: 252, endPoint x: 216, endPoint y: 232, distance: 252.5
click at [216, 232] on div "Título Título de la pista * [PERSON_NAME] Y [PERSON_NAME] CUIDADO CON LO QUE DI…" at bounding box center [365, 283] width 596 height 113
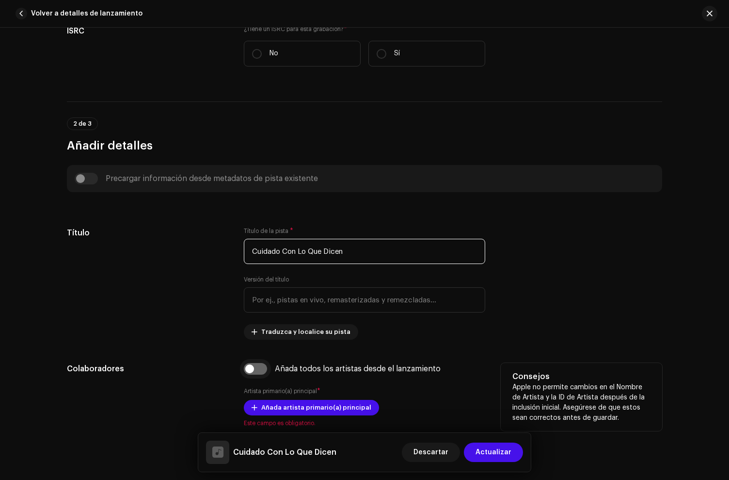
type input "Cuidado Con Lo Que Dicen"
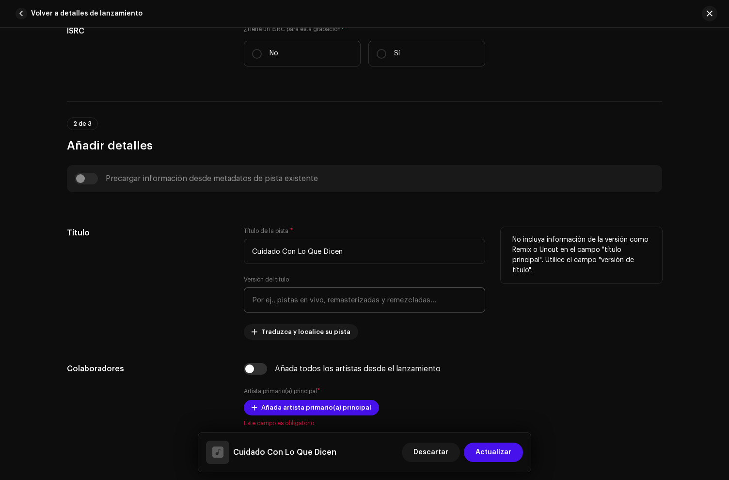
drag, startPoint x: 251, startPoint y: 370, endPoint x: 289, endPoint y: 306, distance: 74.2
click at [251, 369] on input "checkbox" at bounding box center [255, 369] width 23 height 12
checkbox input "true"
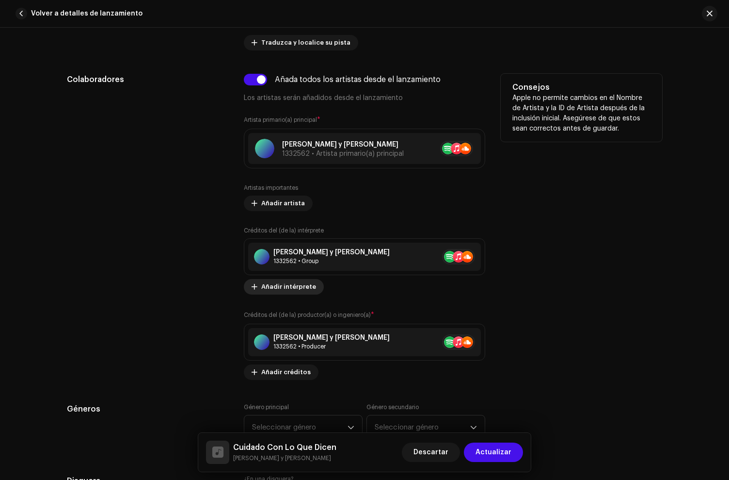
scroll to position [728, 0]
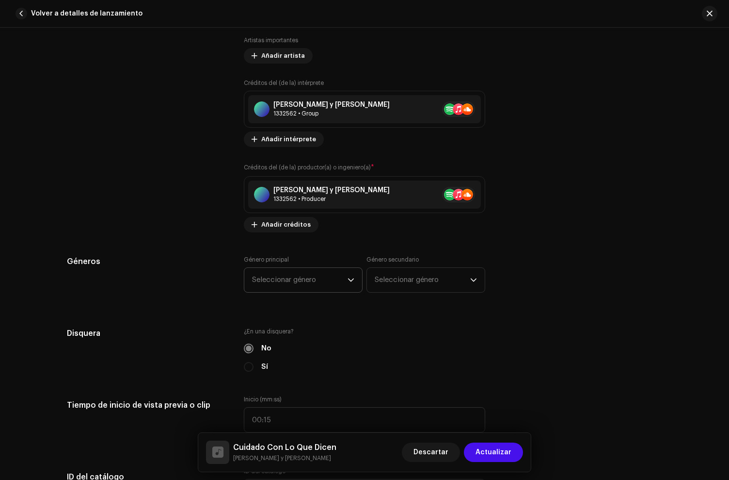
click at [295, 286] on span "Seleccionar género" at bounding box center [300, 280] width 96 height 24
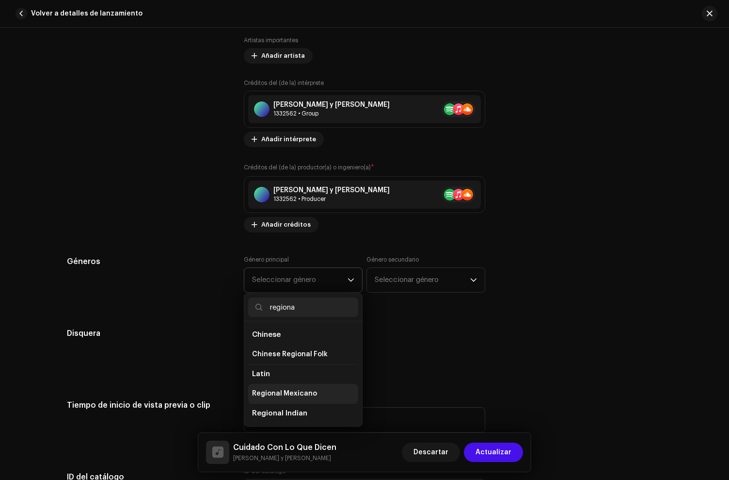
type input "regiona"
drag, startPoint x: 303, startPoint y: 391, endPoint x: 307, endPoint y: 385, distance: 8.0
click at [304, 390] on span "Regional Mexicano" at bounding box center [284, 393] width 65 height 10
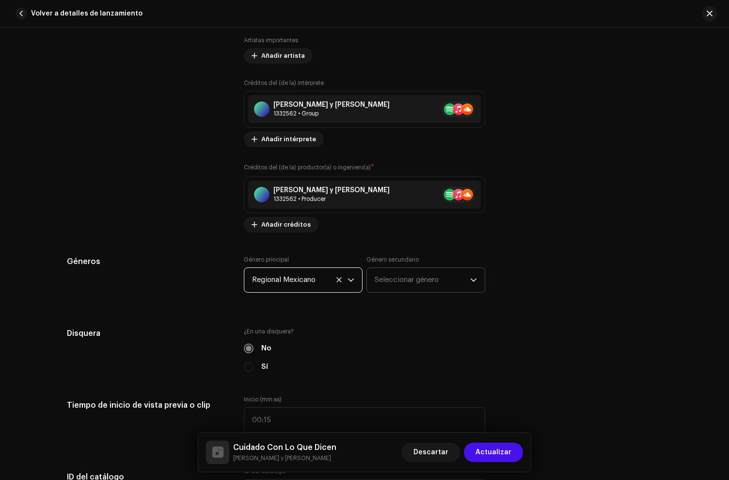
click at [409, 284] on span "Seleccionar género" at bounding box center [423, 280] width 96 height 24
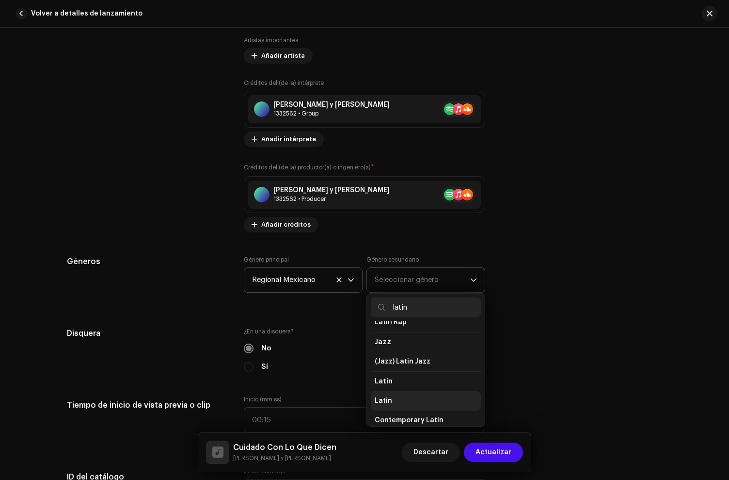
scroll to position [35, 0]
type input "latin"
click at [397, 399] on li "Latin" at bounding box center [426, 396] width 110 height 19
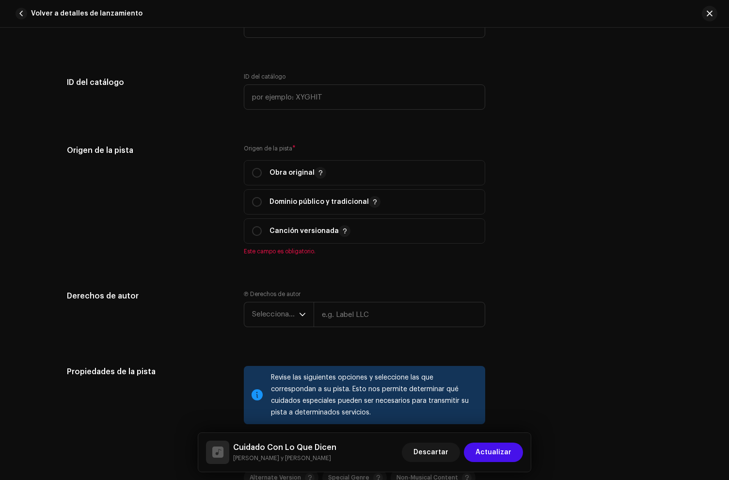
scroll to position [1130, 0]
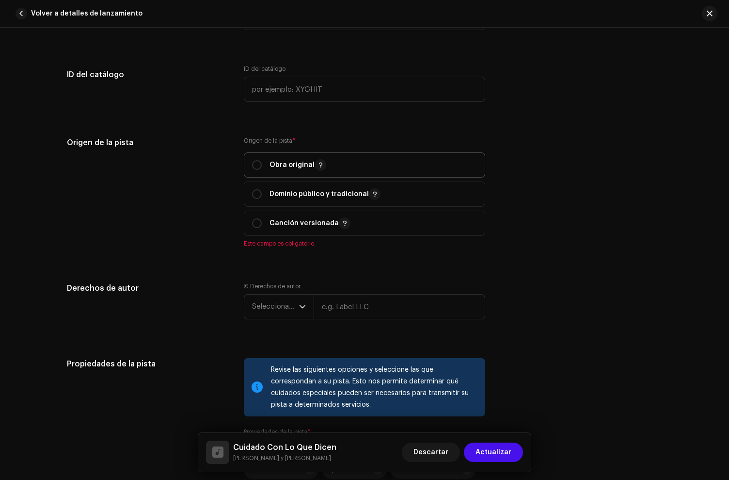
click at [282, 169] on p "Obra original" at bounding box center [298, 165] width 57 height 12
radio input "true"
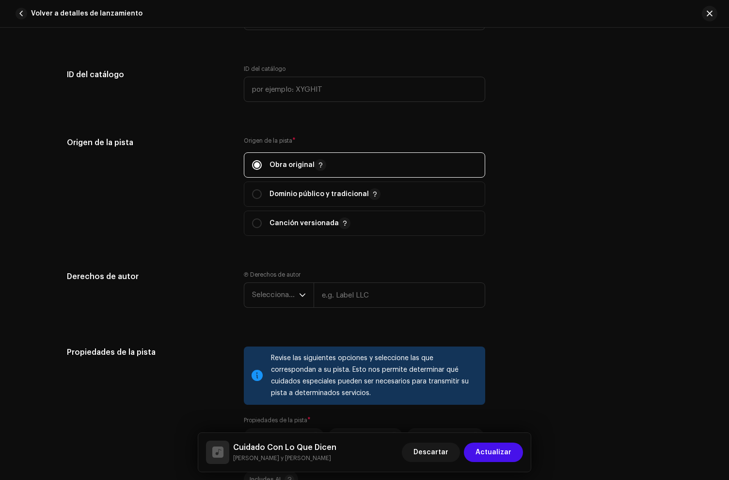
scroll to position [1257, 0]
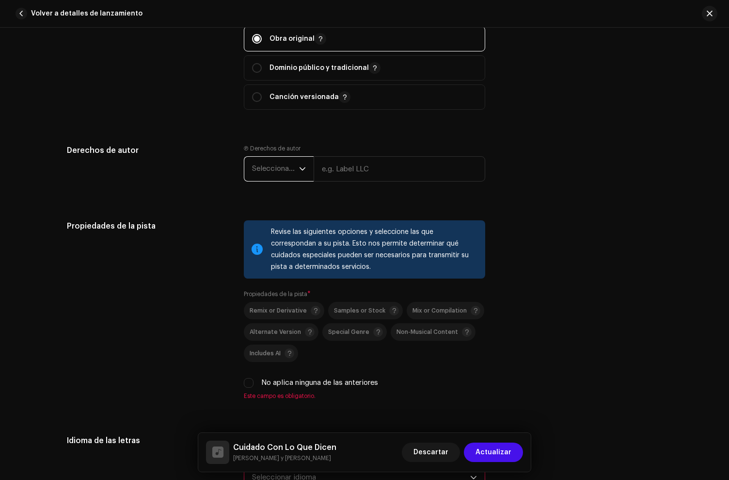
drag, startPoint x: 279, startPoint y: 168, endPoint x: 276, endPoint y: 181, distance: 12.9
click at [280, 168] on span "Seleccionar año" at bounding box center [275, 169] width 47 height 24
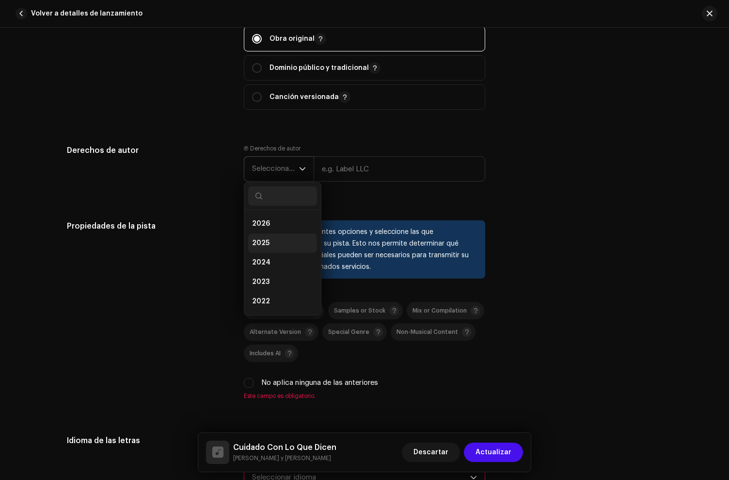
click at [264, 243] on span "2025" at bounding box center [260, 243] width 17 height 10
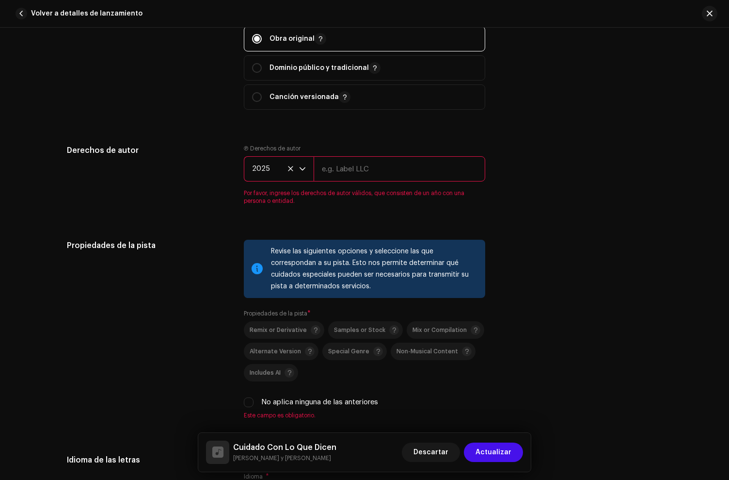
click at [344, 176] on input "text" at bounding box center [400, 168] width 172 height 25
paste input "[PERSON_NAME] y [PERSON_NAME], under exclusive license to [PERSON_NAME] Music L…"
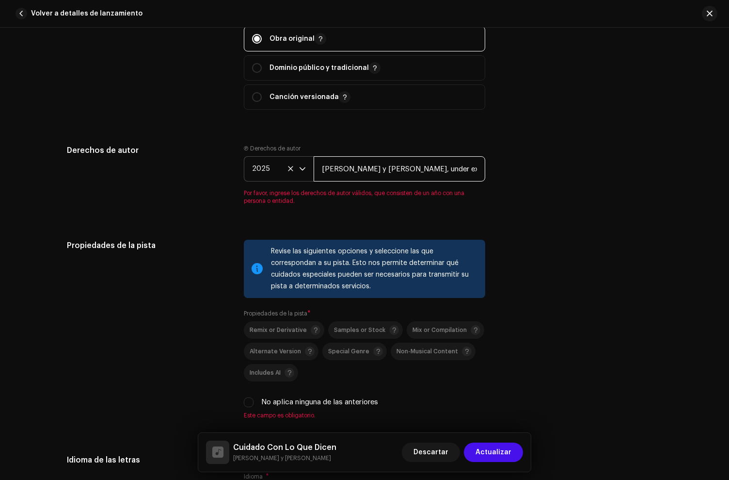
scroll to position [0, 54]
drag, startPoint x: 323, startPoint y: 172, endPoint x: 788, endPoint y: 196, distance: 465.7
click at [729, 196] on html "[PERSON_NAME] y [PERSON_NAME] Inicio Catálogo Transacciones Estadísticas Recurs…" at bounding box center [364, 240] width 729 height 480
type input "[PERSON_NAME] y [PERSON_NAME]"
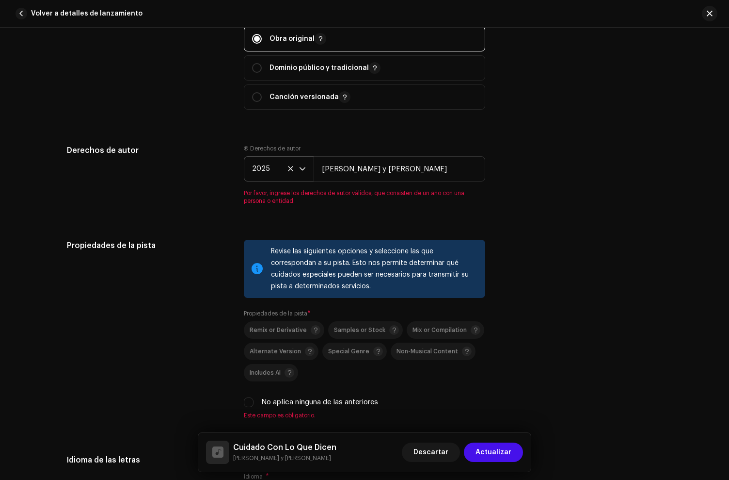
drag, startPoint x: 125, startPoint y: 188, endPoint x: 226, endPoint y: 234, distance: 110.9
click at [129, 190] on div "Derechos de autor" at bounding box center [147, 181] width 161 height 72
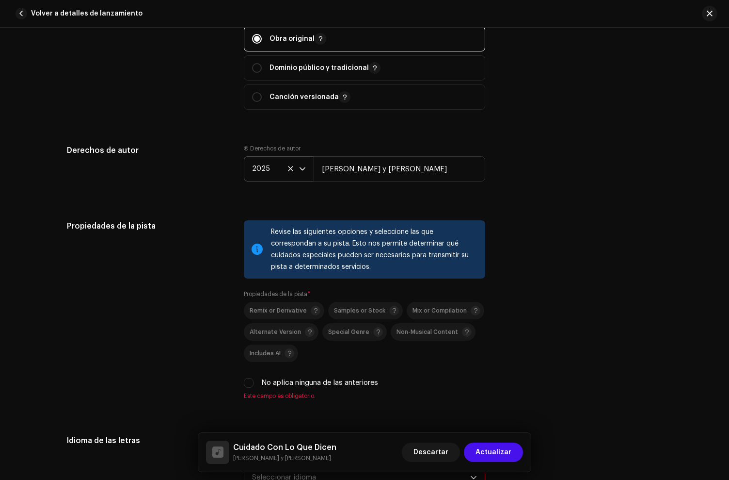
scroll to position [1401, 0]
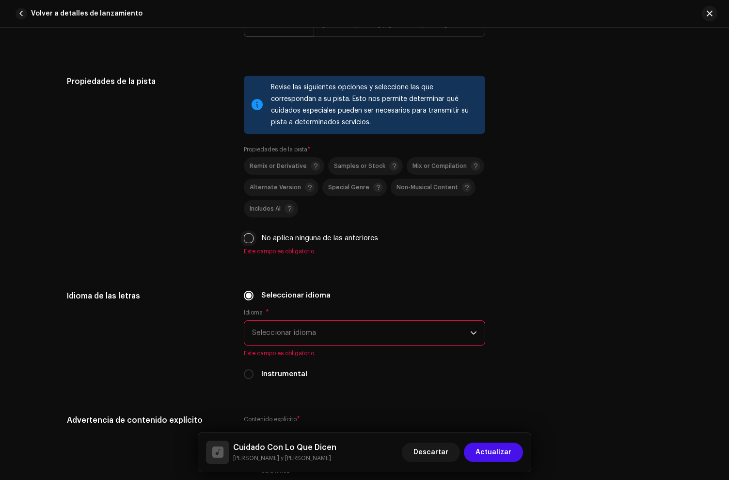
click at [248, 236] on input "No aplica ninguna de las anteriores" at bounding box center [249, 238] width 10 height 10
checkbox input "true"
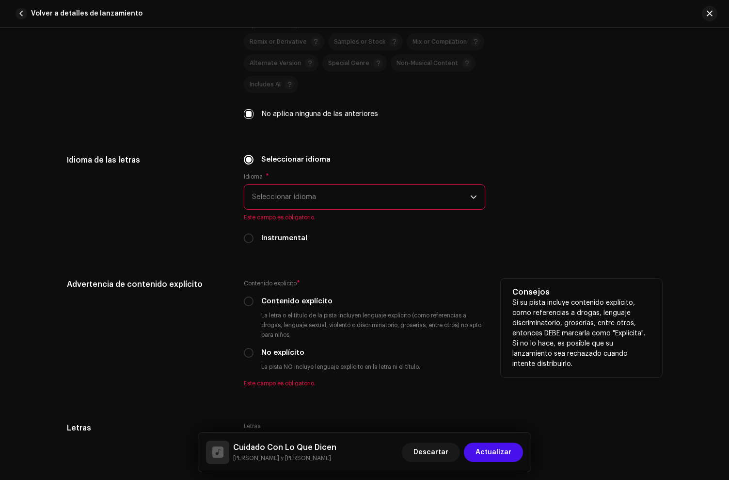
scroll to position [1542, 0]
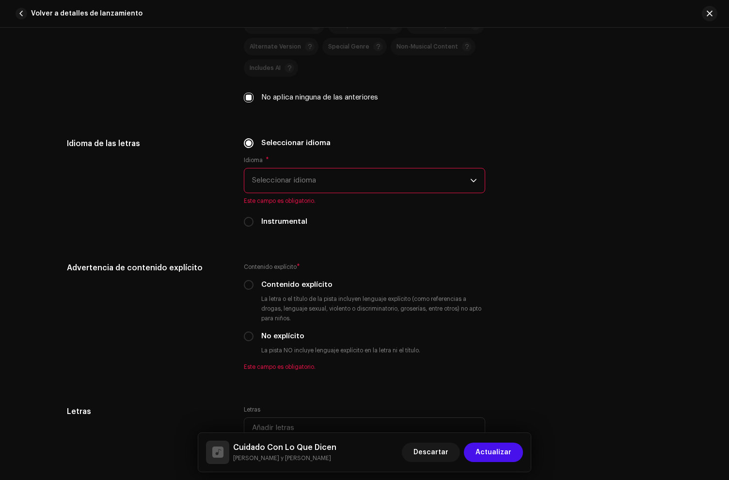
click at [279, 183] on span "Seleccionar idioma" at bounding box center [361, 180] width 218 height 24
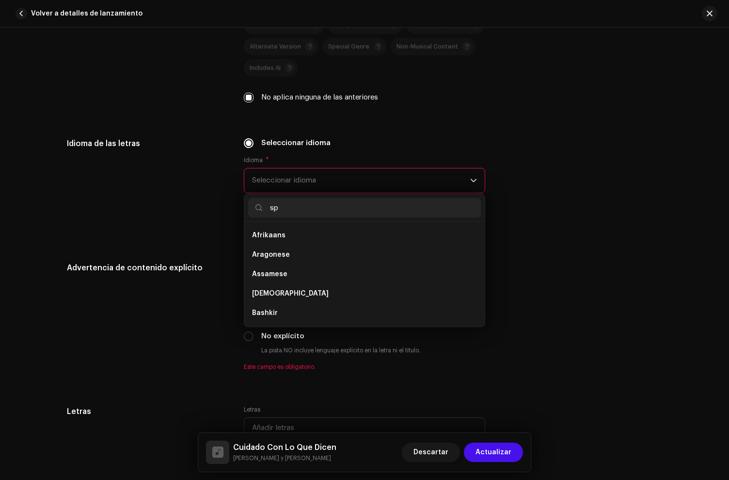
scroll to position [0, 0]
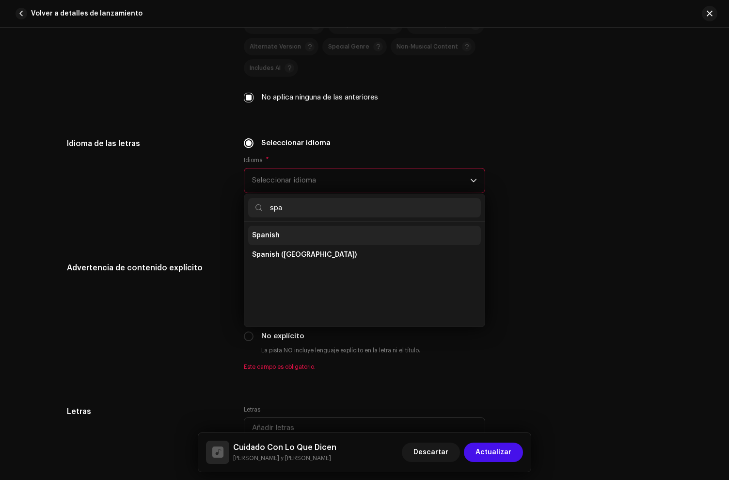
type input "spa"
drag, startPoint x: 307, startPoint y: 234, endPoint x: 274, endPoint y: 235, distance: 33.5
click at [307, 234] on li "Spanish" at bounding box center [364, 235] width 233 height 19
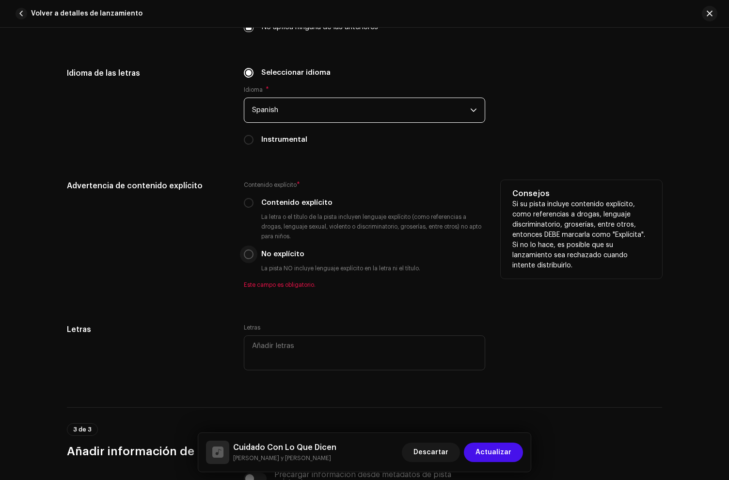
drag, startPoint x: 249, startPoint y: 249, endPoint x: 250, endPoint y: 258, distance: 8.7
click at [249, 252] on div "Contenido explícito * Contenido explícito La letra o el título de la pista incl…" at bounding box center [365, 234] width 242 height 109
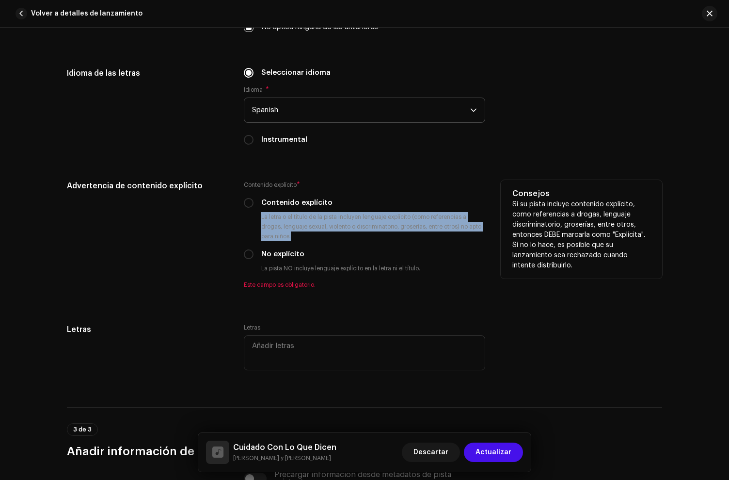
drag, startPoint x: 250, startPoint y: 258, endPoint x: 264, endPoint y: 260, distance: 14.3
click at [250, 258] on input "No explícito" at bounding box center [249, 254] width 10 height 10
radio input "true"
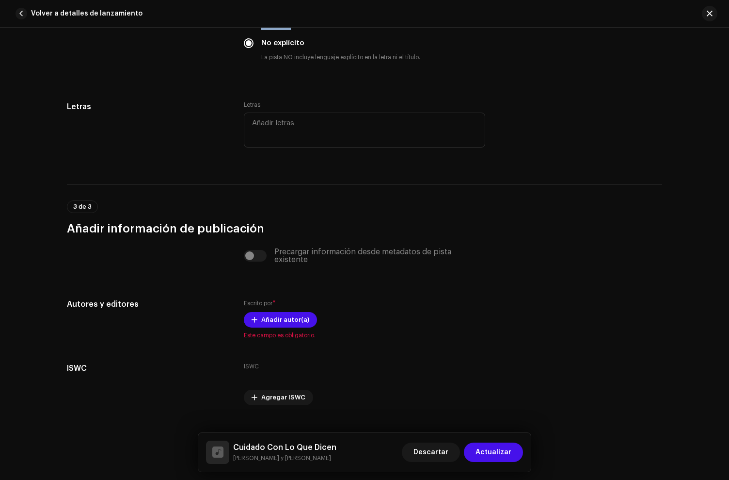
scroll to position [1843, 0]
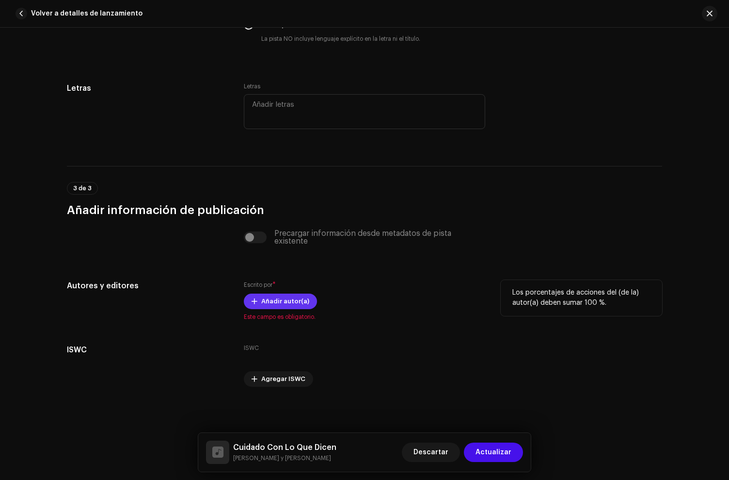
click at [272, 296] on span "Añadir autor(a)" at bounding box center [285, 300] width 48 height 19
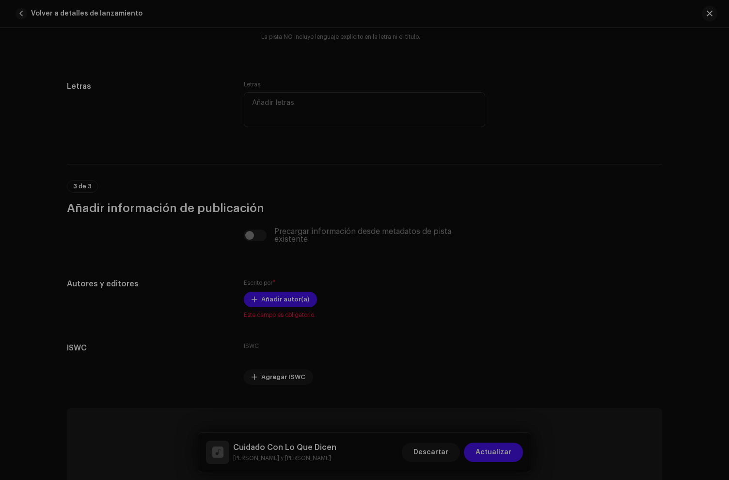
click at [206, 222] on div "Añadir autor(a) [PERSON_NAME] autor(a)" at bounding box center [364, 240] width 729 height 480
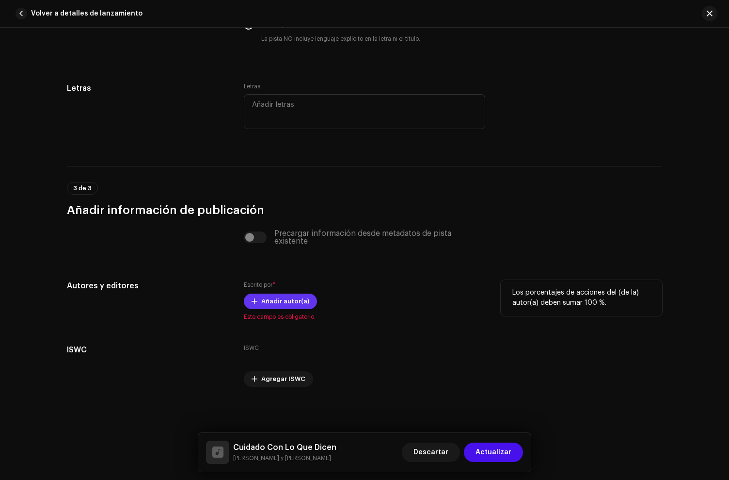
click at [269, 298] on span "Añadir autor(a)" at bounding box center [285, 300] width 48 height 19
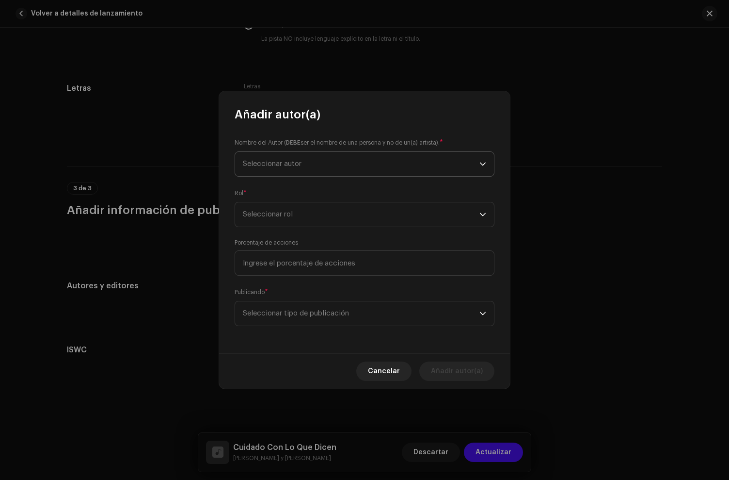
click at [299, 167] on span "Seleccionar autor" at bounding box center [272, 163] width 59 height 7
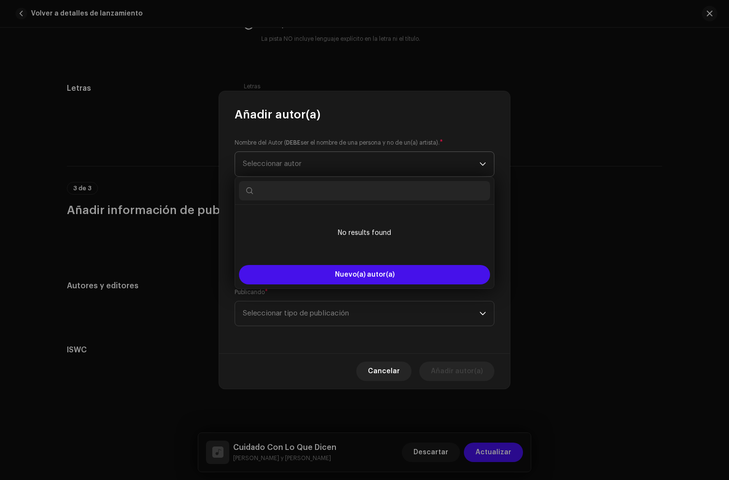
type input "v"
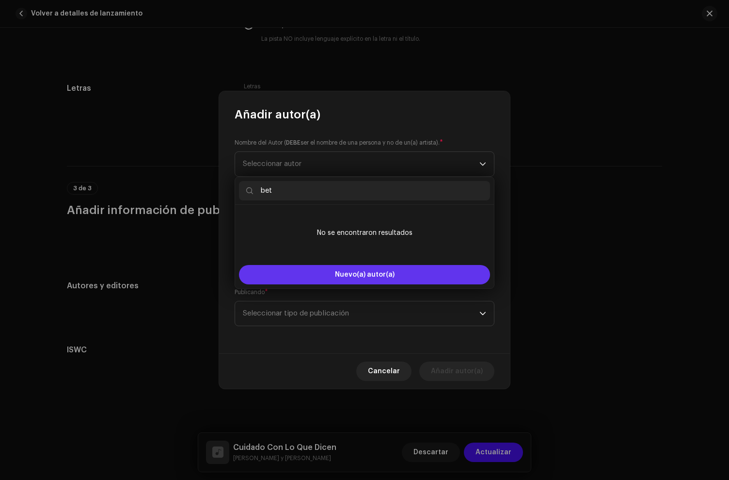
type input "bet"
click at [315, 276] on button "Nuevo(a) autor(a)" at bounding box center [364, 274] width 251 height 19
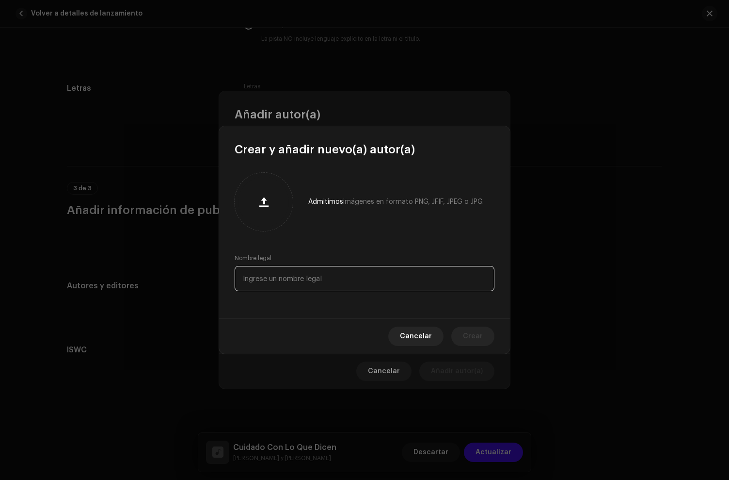
click at [392, 280] on input "text" at bounding box center [365, 278] width 260 height 25
type input "[PERSON_NAME]"
click at [499, 335] on div "Cancelar Crear" at bounding box center [364, 335] width 291 height 35
click at [494, 336] on button "Crear" at bounding box center [472, 335] width 43 height 19
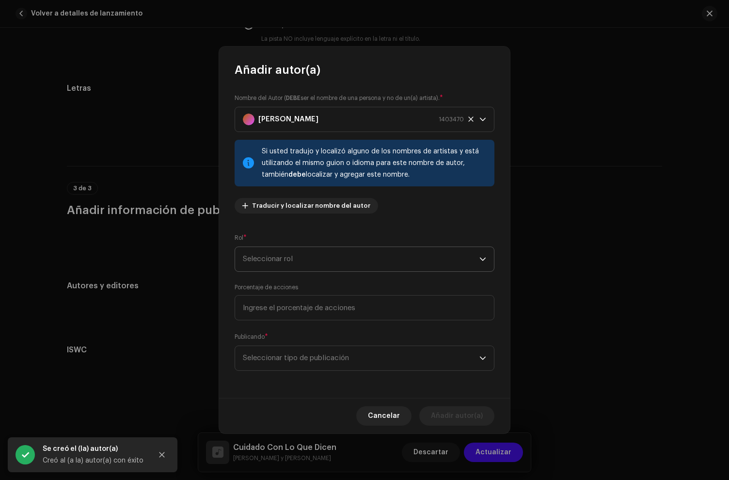
click at [285, 261] on span "Seleccionar rol" at bounding box center [361, 259] width 237 height 24
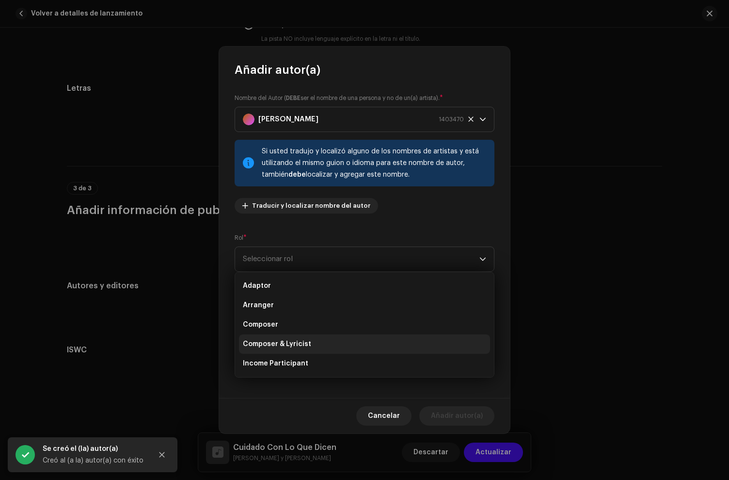
click at [291, 344] on span "Composer & Lyricist" at bounding box center [277, 344] width 68 height 10
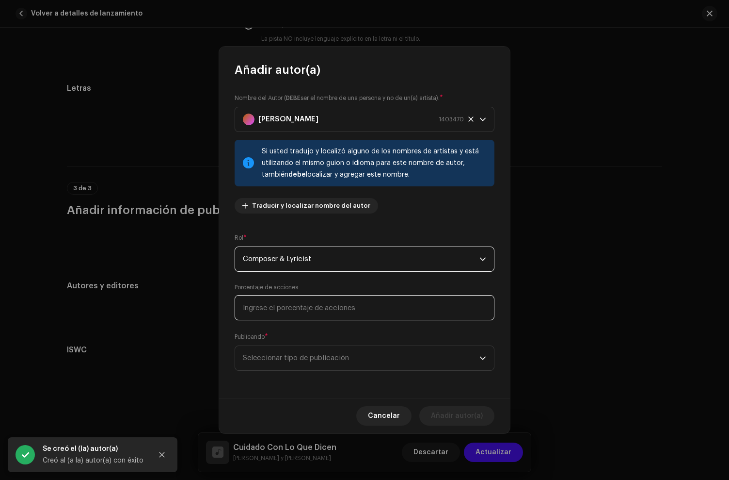
click at [287, 301] on input at bounding box center [365, 307] width 260 height 25
type input "100,00"
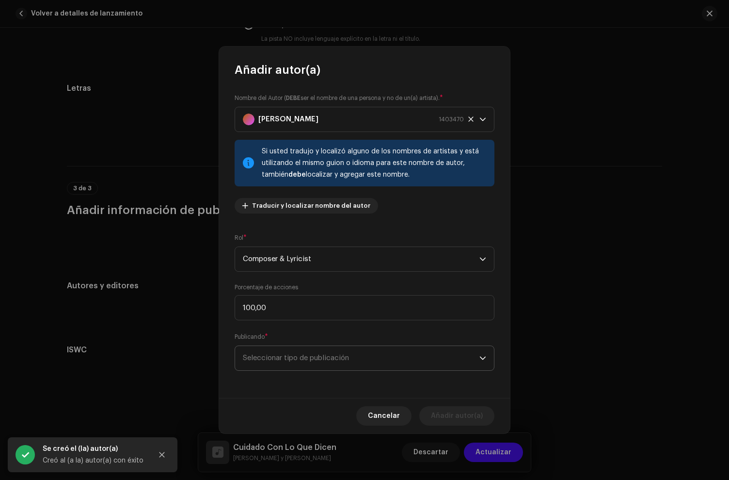
click at [307, 356] on span "Seleccionar tipo de publicación" at bounding box center [361, 358] width 237 height 24
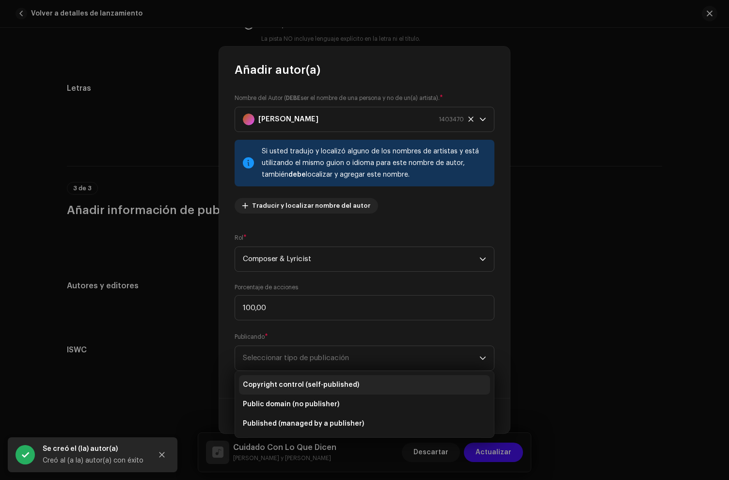
click at [303, 379] on li "Copyright control (self-published)" at bounding box center [364, 384] width 251 height 19
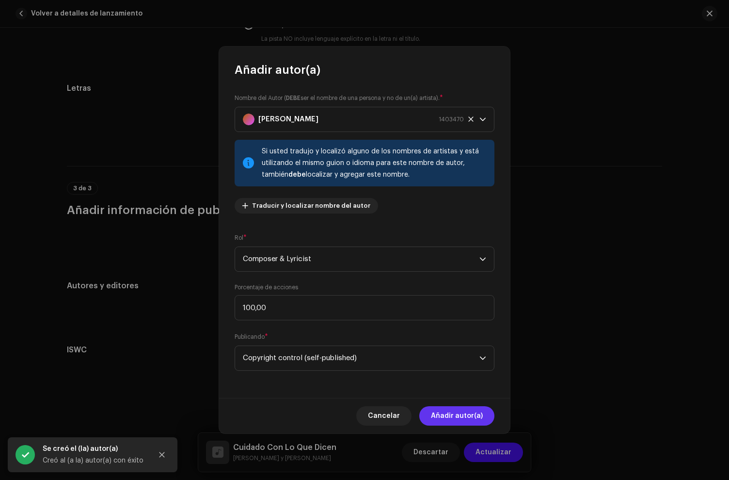
click at [478, 415] on span "Añadir autor(a)" at bounding box center [457, 415] width 52 height 19
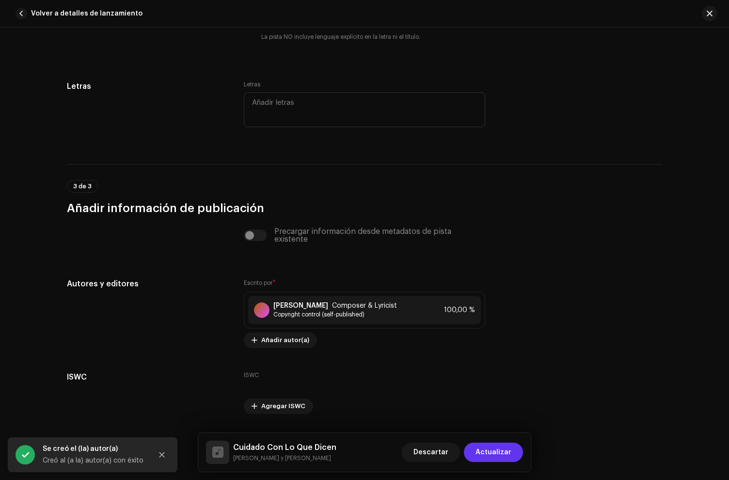
click at [493, 451] on span "Actualizar" at bounding box center [494, 451] width 36 height 19
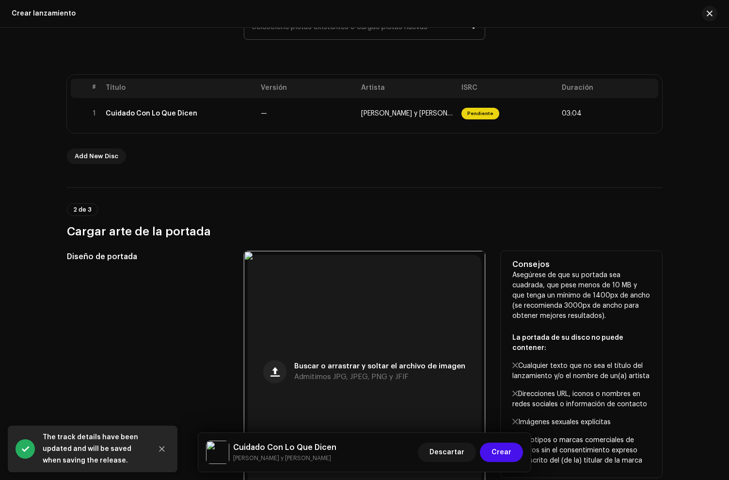
scroll to position [262, 0]
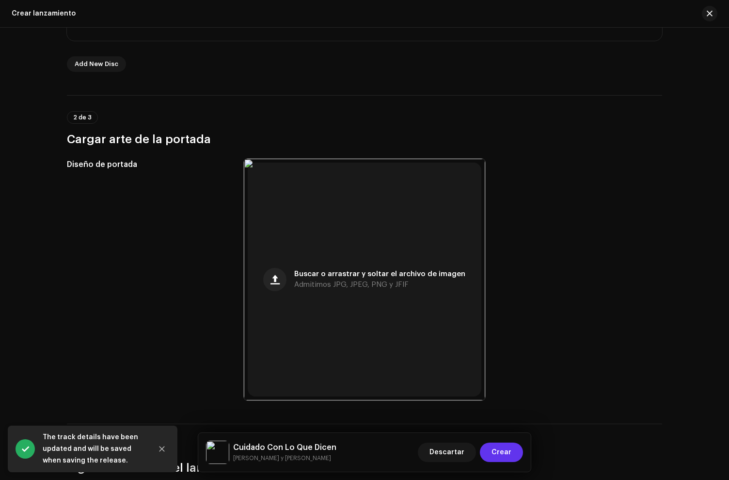
click at [520, 452] on button "Crear" at bounding box center [501, 451] width 43 height 19
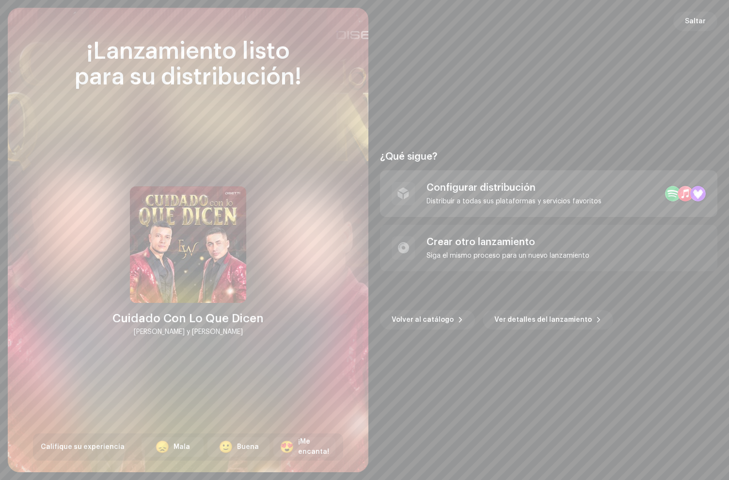
click at [510, 185] on div "Configurar distribución" at bounding box center [514, 188] width 175 height 12
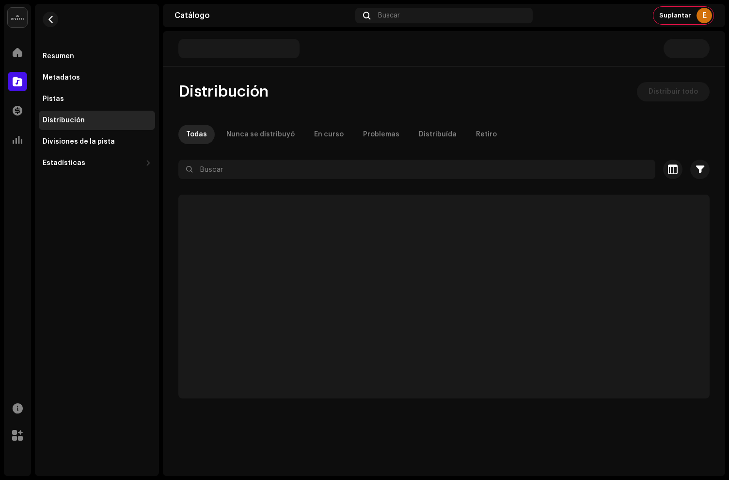
click at [671, 103] on div "Distribución Distribuir todo Todas Nunca se distribuyó En curso Problemas Distr…" at bounding box center [444, 240] width 563 height 316
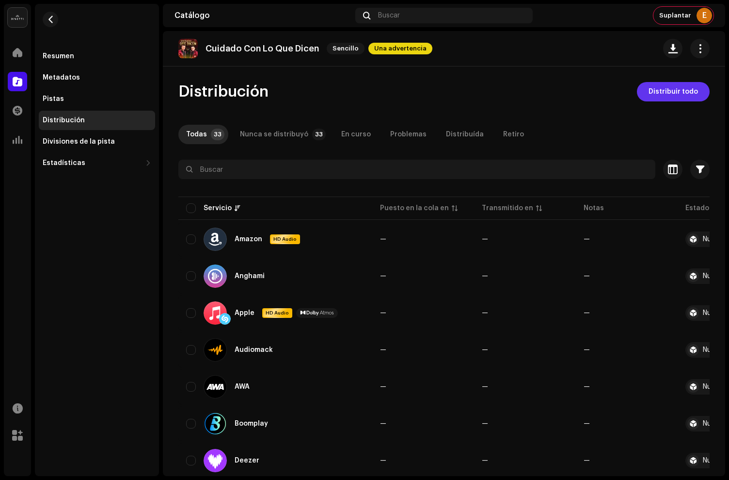
click at [674, 90] on span "Distribuir todo" at bounding box center [673, 91] width 49 height 19
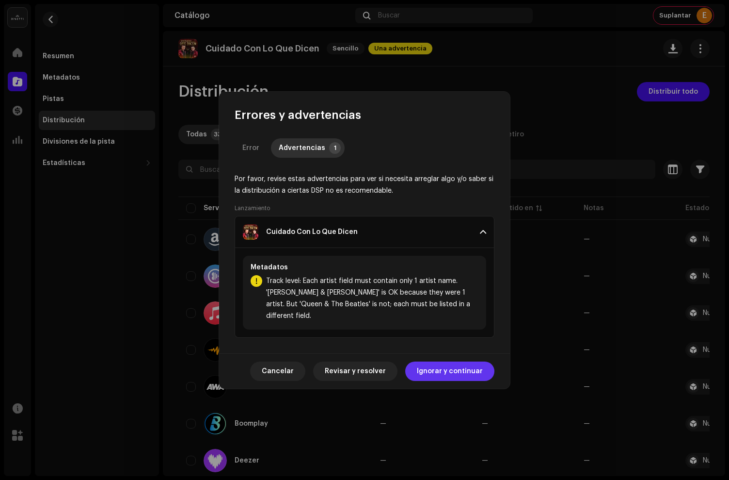
click at [469, 368] on span "Ignorar y continuar" at bounding box center [450, 370] width 66 height 19
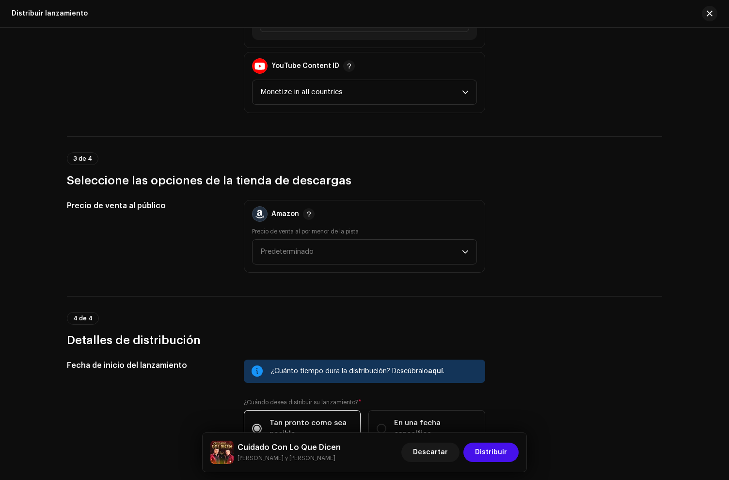
scroll to position [1491, 0]
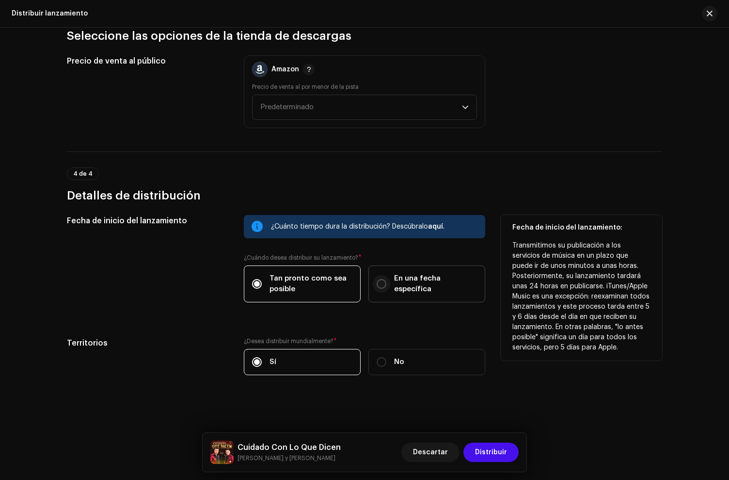
click at [379, 285] on input "En una fecha específica" at bounding box center [382, 284] width 10 height 10
radio input "true"
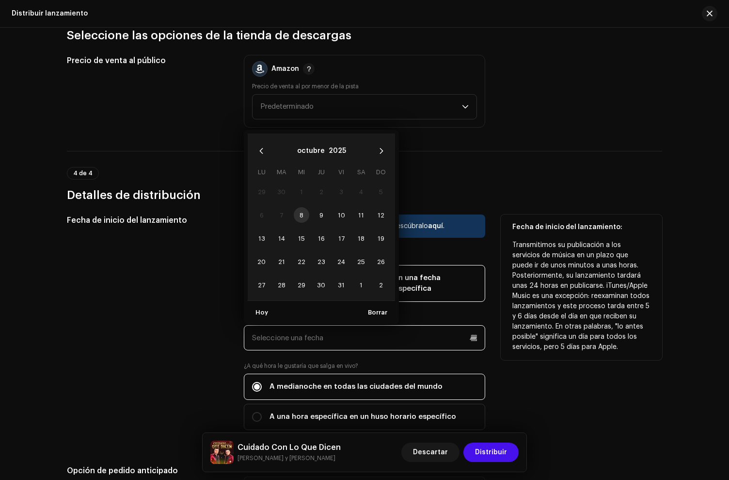
click at [317, 338] on input "text" at bounding box center [365, 337] width 242 height 25
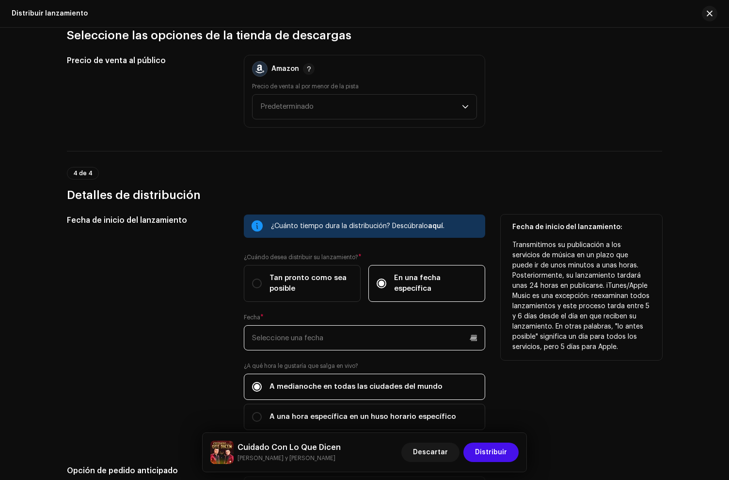
scroll to position [1494, 0]
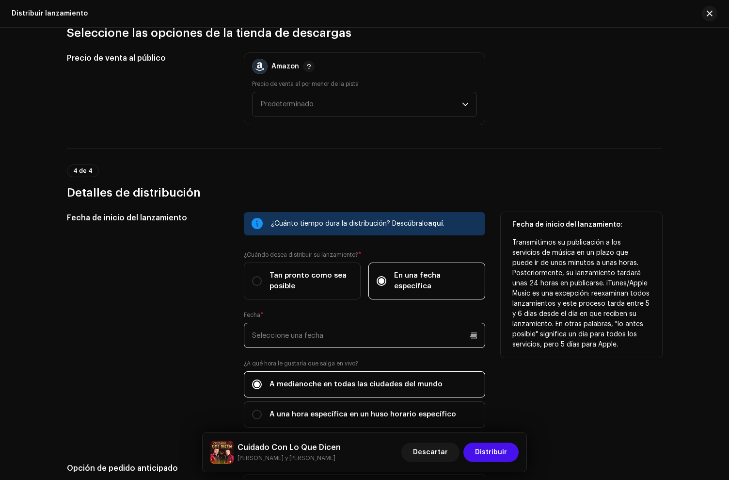
click at [293, 330] on input "text" at bounding box center [365, 334] width 242 height 25
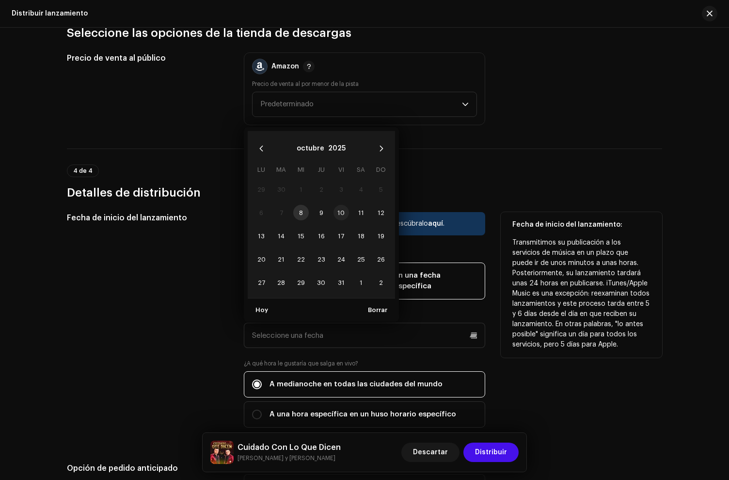
click at [340, 210] on span "10" at bounding box center [342, 213] width 16 height 16
type input "[DATE]"
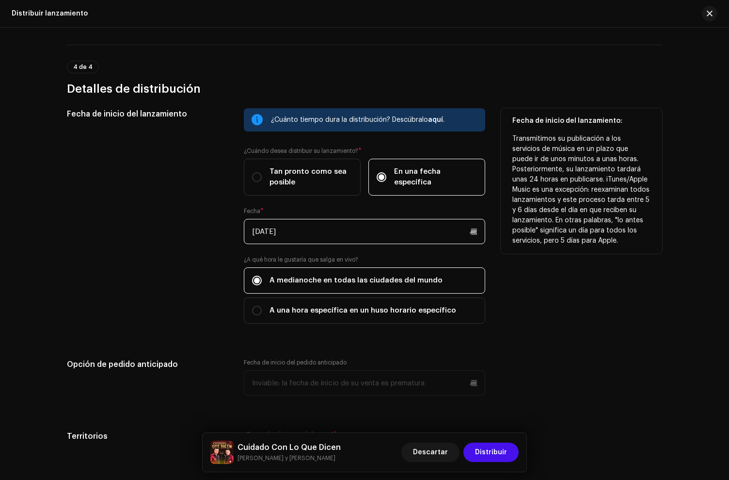
scroll to position [1599, 0]
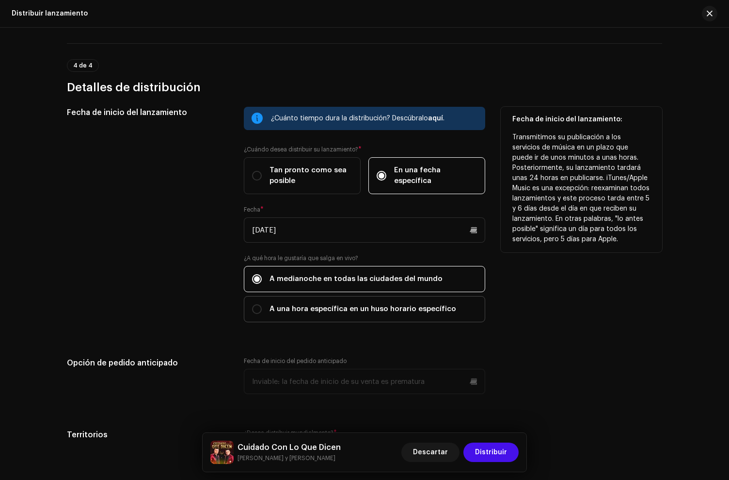
click at [323, 311] on span "A una hora específica en un huso horario específico" at bounding box center [363, 309] width 187 height 11
click at [262, 311] on input "A una hora específica en un huso horario específico" at bounding box center [257, 309] width 10 height 10
radio input "true"
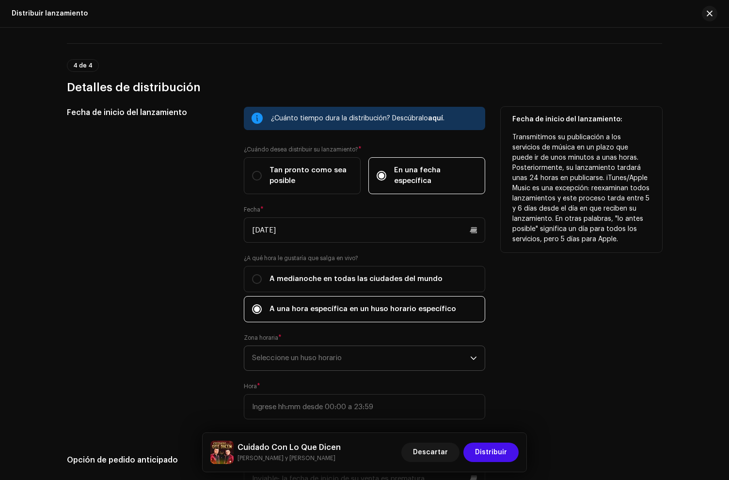
click at [275, 357] on span "Seleccione un huso horario" at bounding box center [361, 358] width 218 height 24
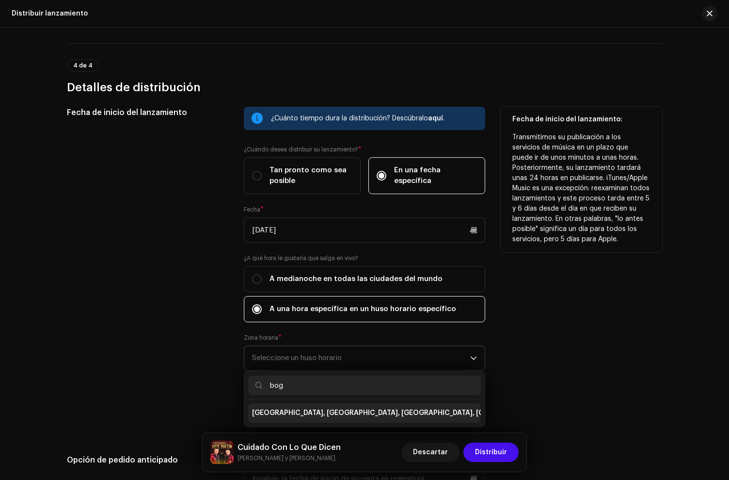
type input "bog"
click at [308, 411] on span "[GEOGRAPHIC_DATA], [GEOGRAPHIC_DATA], [GEOGRAPHIC_DATA], [GEOGRAPHIC_DATA][PERS…" at bounding box center [427, 413] width 350 height 10
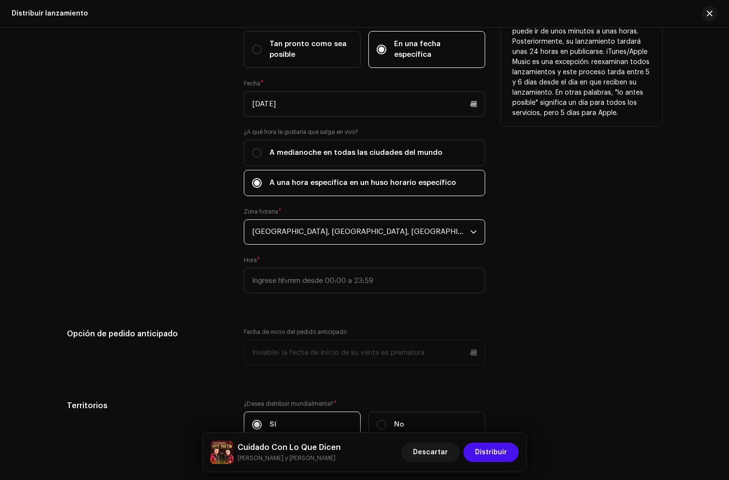
scroll to position [1752, 0]
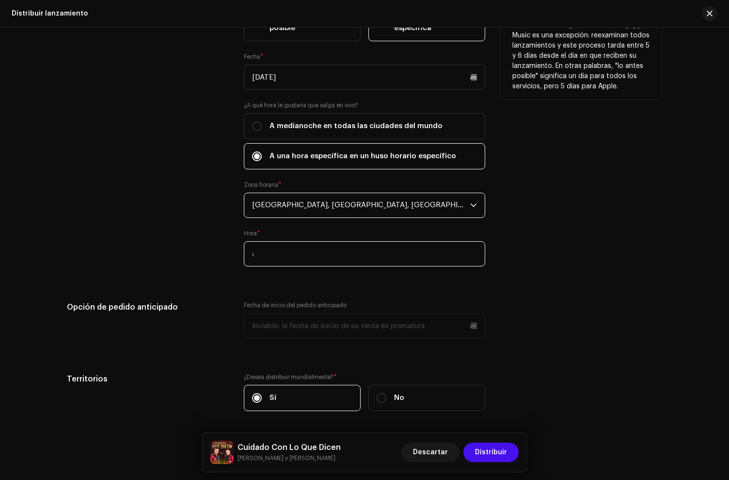
click at [265, 256] on input ":" at bounding box center [365, 253] width 242 height 25
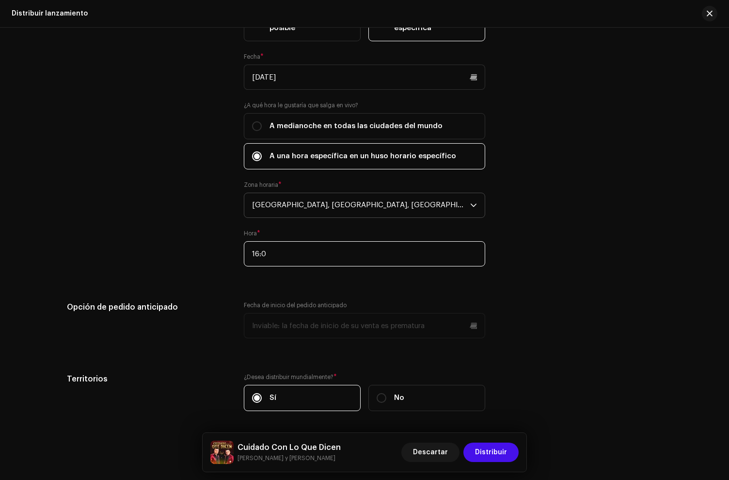
type input "16:00"
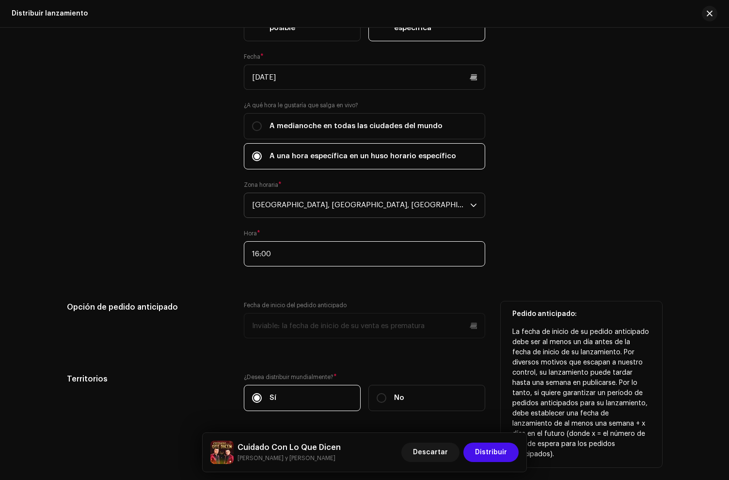
scroll to position [1789, 0]
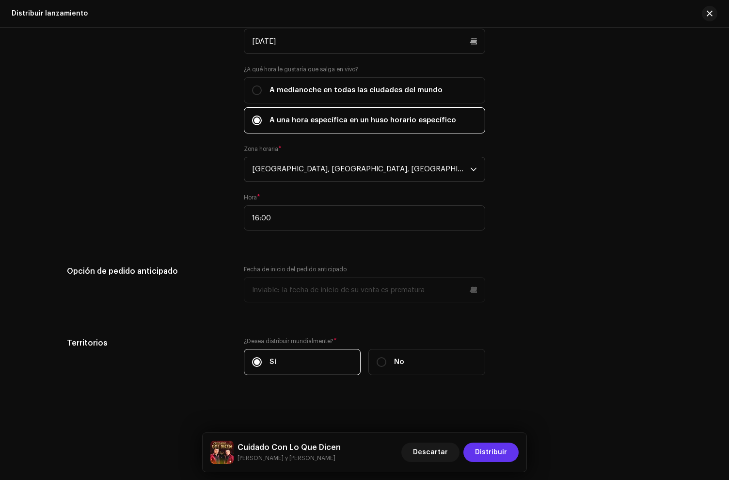
click at [492, 452] on span "Distribuir" at bounding box center [491, 451] width 32 height 19
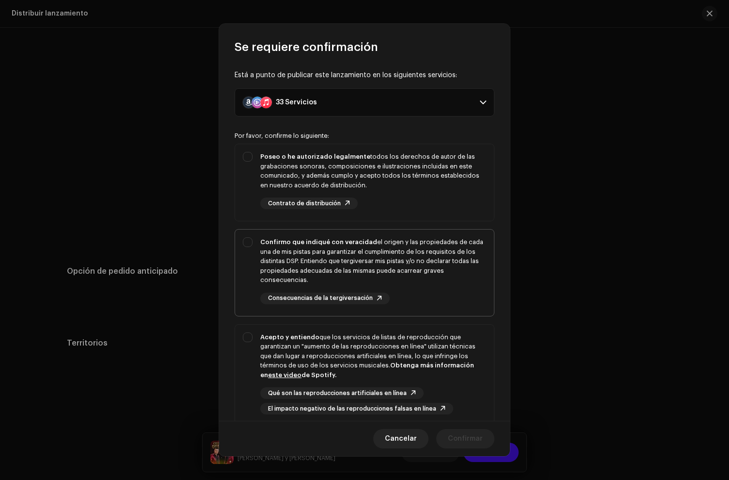
drag, startPoint x: 429, startPoint y: 189, endPoint x: 426, endPoint y: 272, distance: 83.5
click at [429, 191] on div "Poseo o he autorizado legalmente todos los derechos de autor de las grabaciones…" at bounding box center [373, 180] width 226 height 57
checkbox input "true"
drag, startPoint x: 426, startPoint y: 278, endPoint x: 429, endPoint y: 365, distance: 86.9
click at [426, 278] on div "Confirmo que indiqué con veracidad el origen y las propiedades de cada una de m…" at bounding box center [373, 261] width 226 height 48
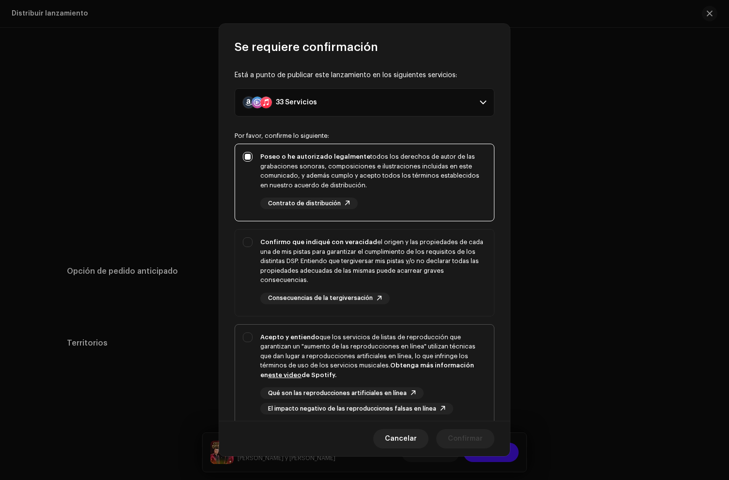
checkbox input "true"
click at [430, 364] on strong "Obtenga más información en este video de Spotify." at bounding box center [367, 370] width 214 height 16
checkbox input "true"
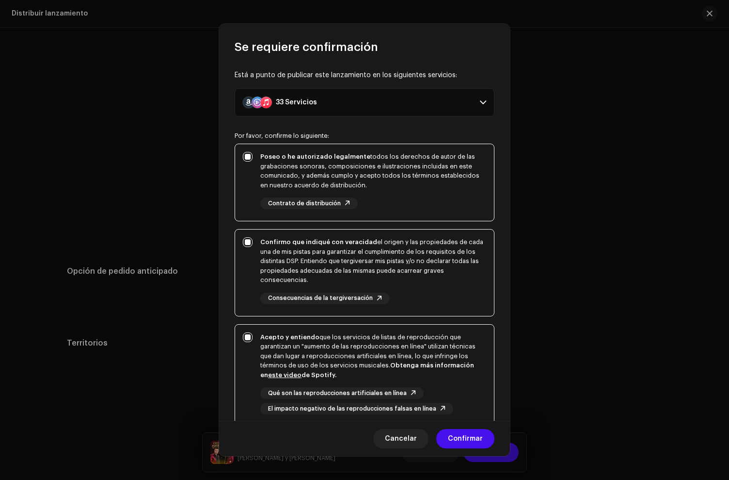
scroll to position [84, 0]
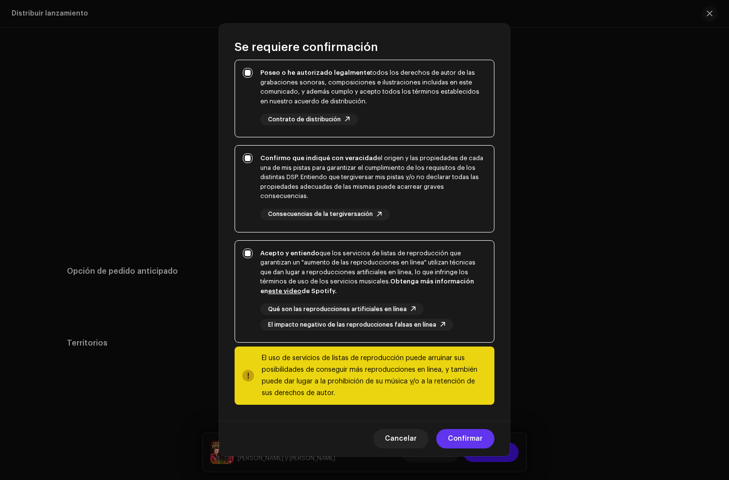
click at [466, 435] on span "Confirmar" at bounding box center [465, 438] width 35 height 19
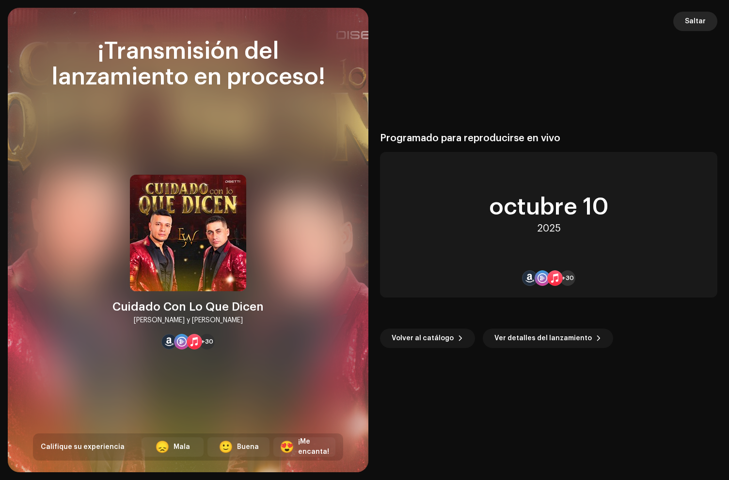
click at [684, 20] on button "Saltar" at bounding box center [696, 21] width 44 height 19
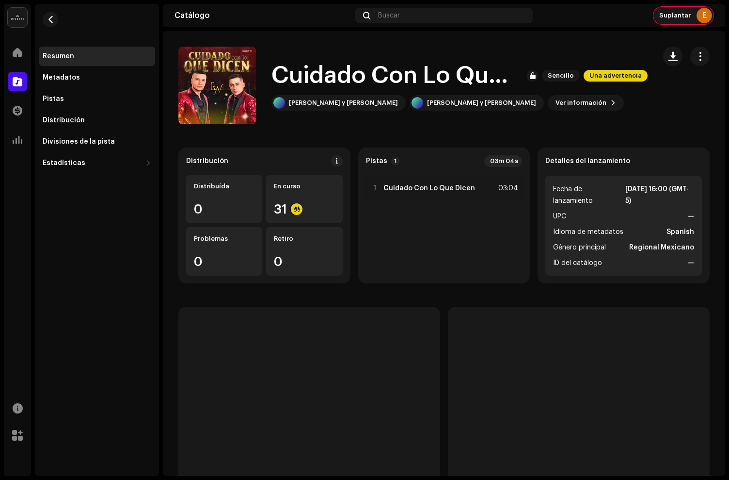
click at [685, 17] on span "Suplantar" at bounding box center [676, 16] width 32 height 8
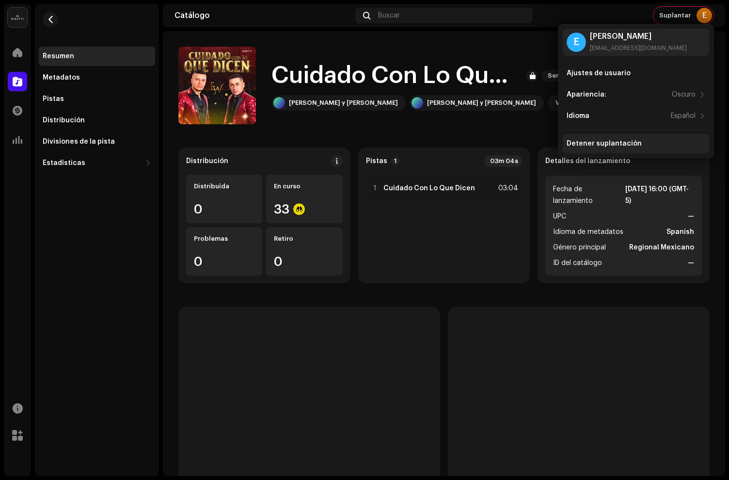
drag, startPoint x: 593, startPoint y: 143, endPoint x: 597, endPoint y: 142, distance: 4.9
click at [594, 143] on div "Detener suplantación" at bounding box center [604, 144] width 75 height 8
